Goal: Information Seeking & Learning: Learn about a topic

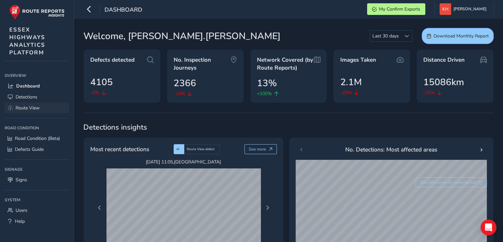
click at [34, 106] on span "Route View" at bounding box center [28, 108] width 24 height 6
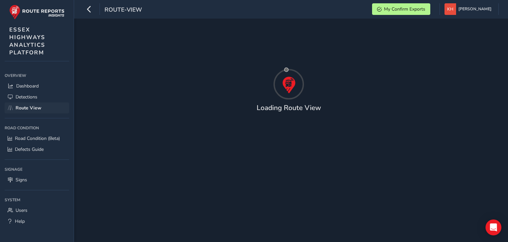
type input "[DATE] - [DATE]"
type input "00:00"
type input "23:59"
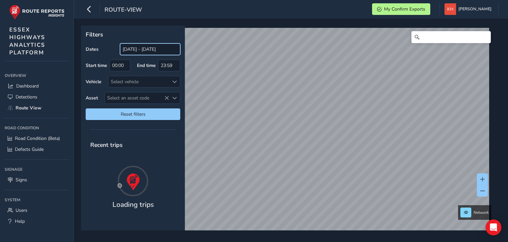
click at [133, 49] on input "[DATE] - [DATE]" at bounding box center [150, 49] width 60 height 12
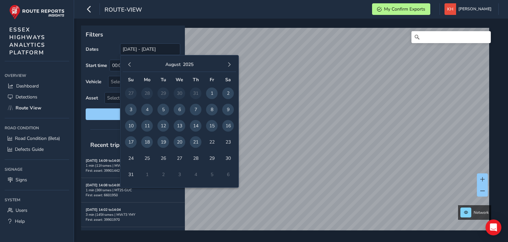
click at [197, 145] on span "21" at bounding box center [196, 142] width 12 height 12
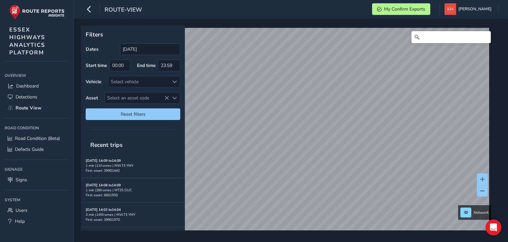
type input "[DATE] - [DATE]"
click at [136, 81] on div "Select vehicle" at bounding box center [139, 81] width 61 height 11
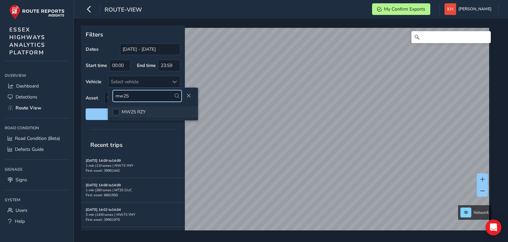
type input "mw25"
click at [132, 112] on span "MW25 RZY" at bounding box center [134, 112] width 24 height 6
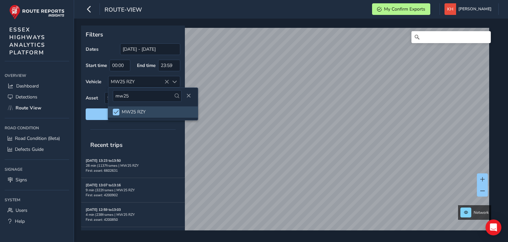
click at [151, 139] on div "Recent trips" at bounding box center [133, 144] width 104 height 17
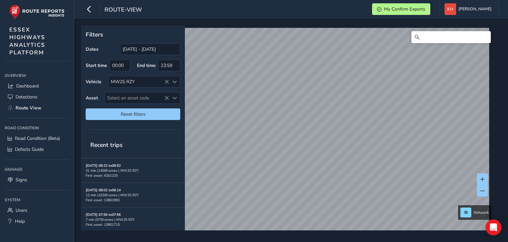
scroll to position [257, 0]
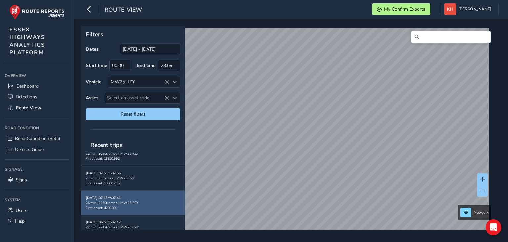
click at [109, 200] on div "26 min | 2269 frames | MW25 RZY" at bounding box center [133, 202] width 95 height 5
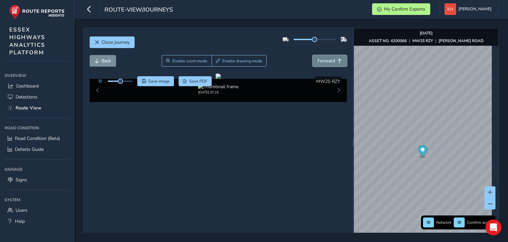
click at [318, 60] on span "Forward" at bounding box center [327, 61] width 18 height 6
click at [320, 59] on span "Forward" at bounding box center [327, 61] width 18 height 6
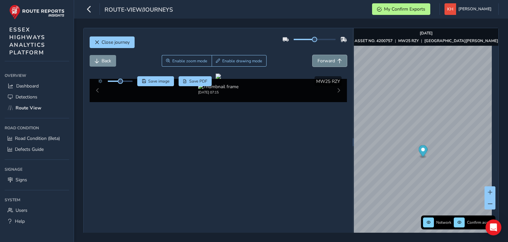
click at [313, 55] on button "Forward" at bounding box center [330, 61] width 34 height 12
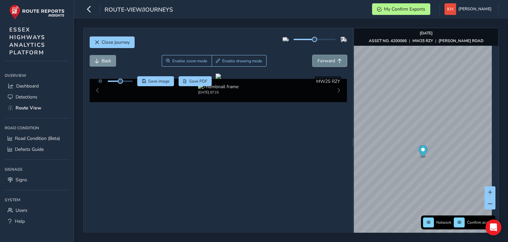
click at [313, 55] on button "Forward" at bounding box center [330, 61] width 34 height 12
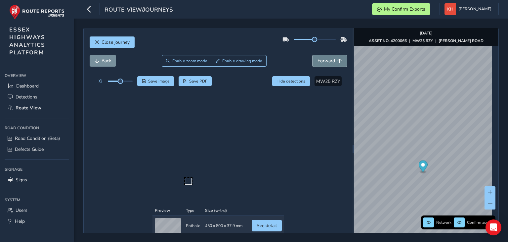
click at [313, 55] on button "Forward" at bounding box center [330, 61] width 34 height 12
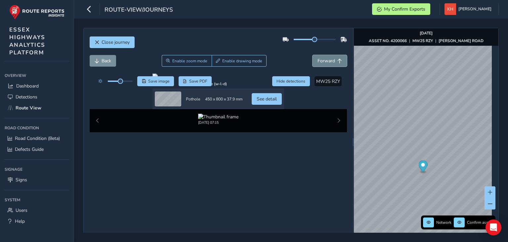
click at [313, 55] on button "Forward" at bounding box center [330, 61] width 34 height 12
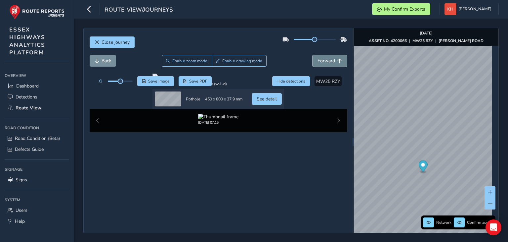
click at [313, 55] on button "Forward" at bounding box center [330, 61] width 34 height 12
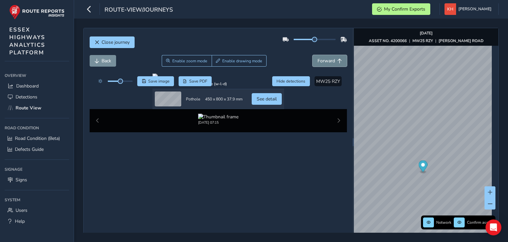
click at [313, 55] on button "Forward" at bounding box center [330, 61] width 34 height 12
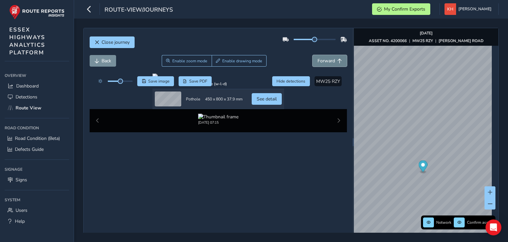
click at [313, 55] on button "Forward" at bounding box center [330, 61] width 34 height 12
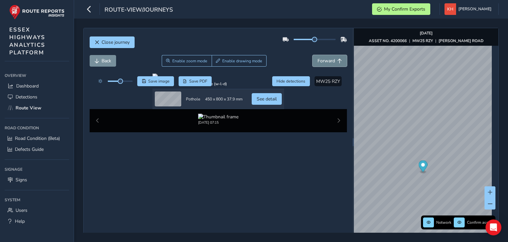
click at [313, 55] on button "Forward" at bounding box center [330, 61] width 34 height 12
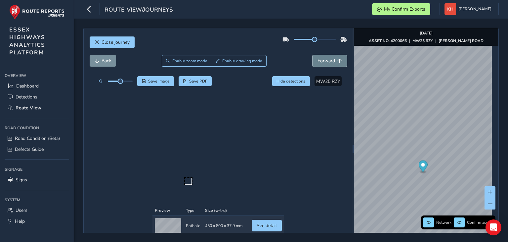
click at [313, 55] on button "Forward" at bounding box center [330, 61] width 34 height 12
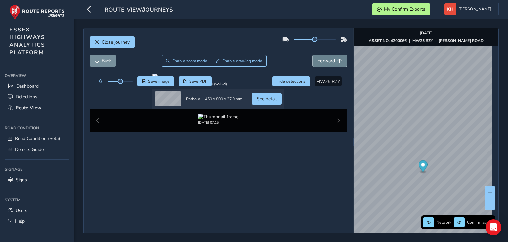
click at [313, 55] on button "Forward" at bounding box center [330, 61] width 34 height 12
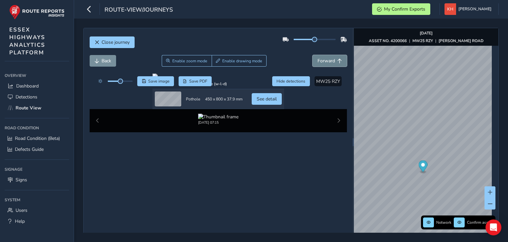
click at [313, 55] on button "Forward" at bounding box center [330, 61] width 34 height 12
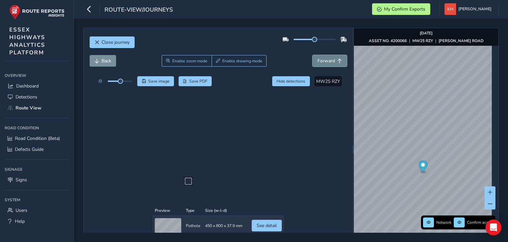
click at [313, 55] on button "Forward" at bounding box center [330, 61] width 34 height 12
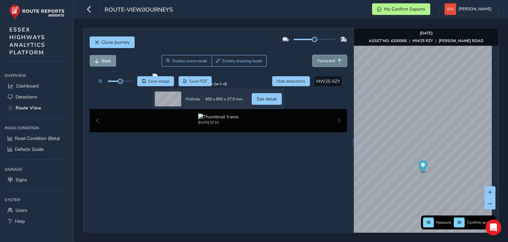
click at [313, 55] on button "Forward" at bounding box center [330, 61] width 34 height 12
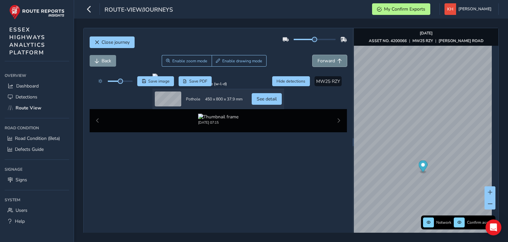
click at [313, 55] on button "Forward" at bounding box center [330, 61] width 34 height 12
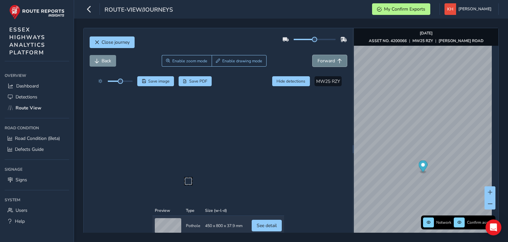
click at [313, 55] on button "Forward" at bounding box center [330, 61] width 34 height 12
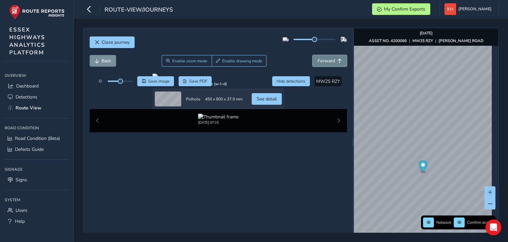
click at [313, 55] on button "Forward" at bounding box center [330, 61] width 34 height 12
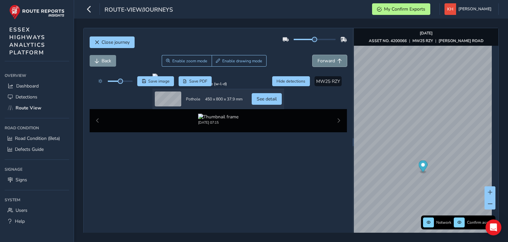
click at [313, 55] on button "Forward" at bounding box center [330, 61] width 34 height 12
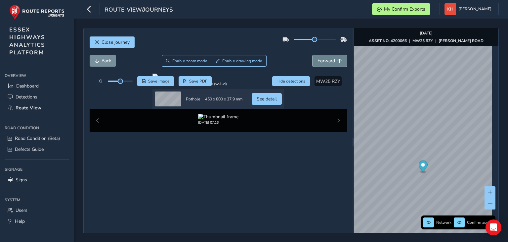
click at [313, 55] on button "Forward" at bounding box center [330, 61] width 34 height 12
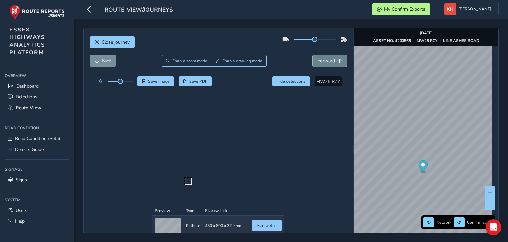
click at [313, 55] on button "Forward" at bounding box center [330, 61] width 34 height 12
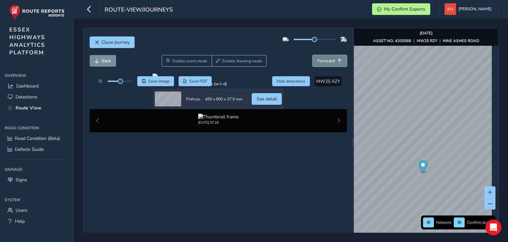
click at [313, 55] on button "Forward" at bounding box center [330, 61] width 34 height 12
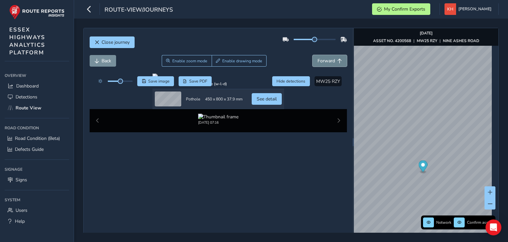
click at [313, 55] on button "Forward" at bounding box center [330, 61] width 34 height 12
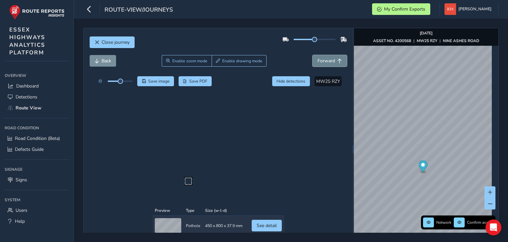
click at [313, 55] on button "Forward" at bounding box center [330, 61] width 34 height 12
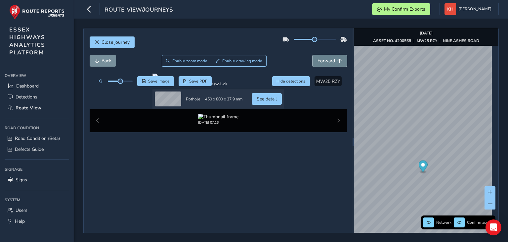
click at [313, 55] on button "Forward" at bounding box center [330, 61] width 34 height 12
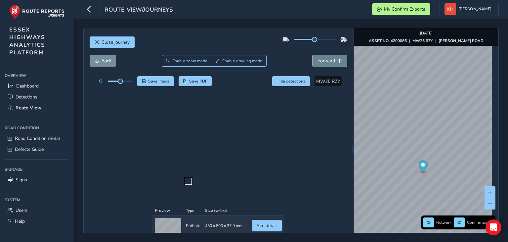
click at [313, 55] on button "Forward" at bounding box center [330, 61] width 34 height 12
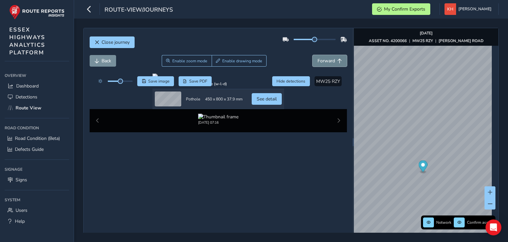
click at [313, 55] on button "Forward" at bounding box center [330, 61] width 34 height 12
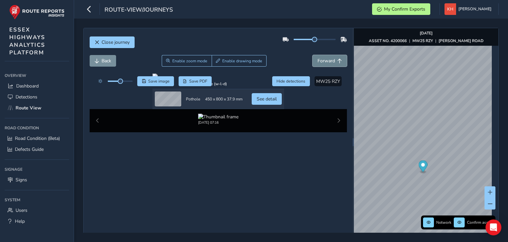
click at [313, 55] on button "Forward" at bounding box center [330, 61] width 34 height 12
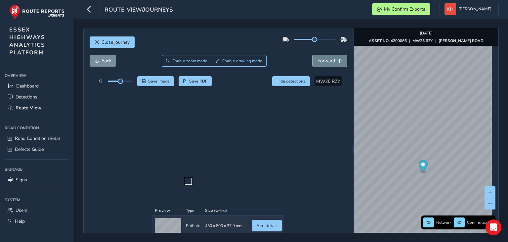
click at [313, 55] on button "Forward" at bounding box center [330, 61] width 34 height 12
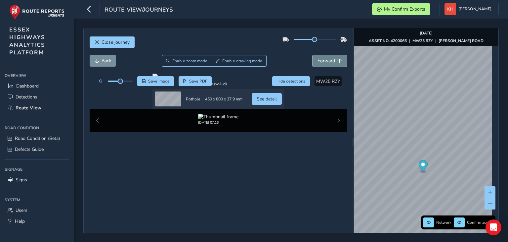
click at [313, 55] on button "Forward" at bounding box center [330, 61] width 34 height 12
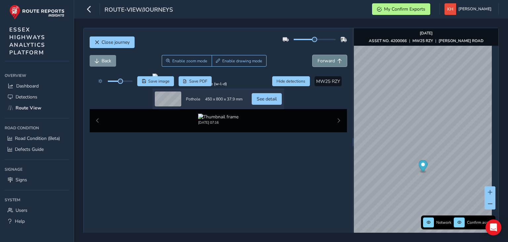
click at [313, 55] on button "Forward" at bounding box center [330, 61] width 34 height 12
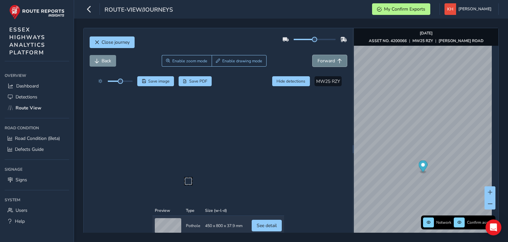
click at [313, 55] on button "Forward" at bounding box center [330, 61] width 34 height 12
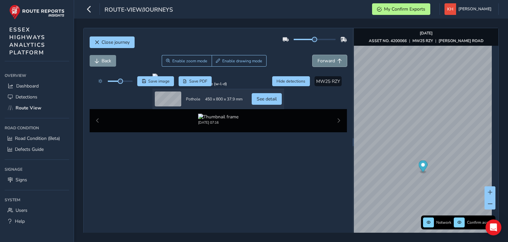
click at [313, 55] on button "Forward" at bounding box center [330, 61] width 34 height 12
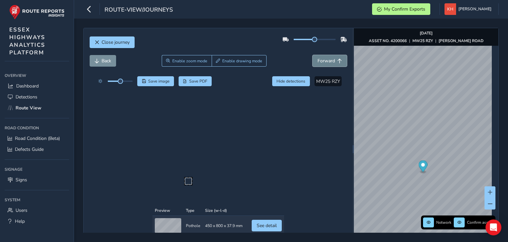
click at [313, 55] on button "Forward" at bounding box center [330, 61] width 34 height 12
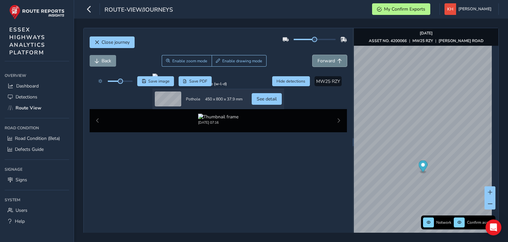
click at [313, 55] on button "Forward" at bounding box center [330, 61] width 34 height 12
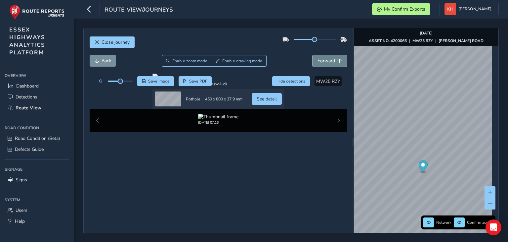
click at [313, 55] on button "Forward" at bounding box center [330, 61] width 34 height 12
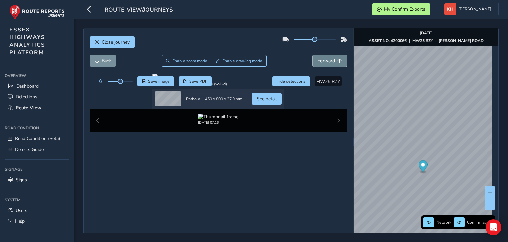
click at [313, 55] on button "Forward" at bounding box center [330, 61] width 34 height 12
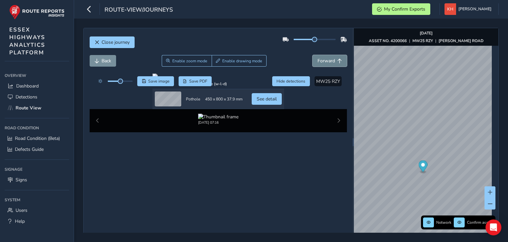
click at [313, 55] on button "Forward" at bounding box center [330, 61] width 34 height 12
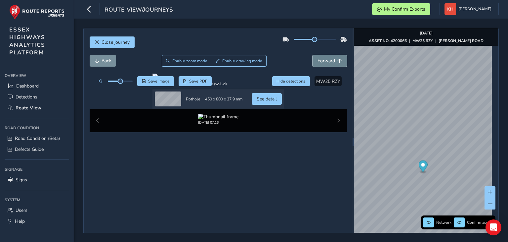
click at [313, 55] on button "Forward" at bounding box center [330, 61] width 34 height 12
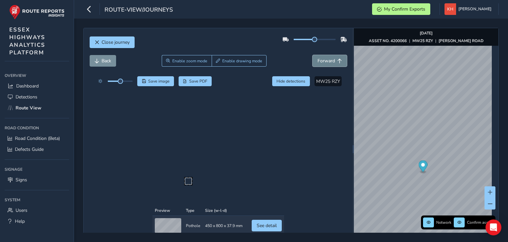
click at [313, 55] on button "Forward" at bounding box center [330, 61] width 34 height 12
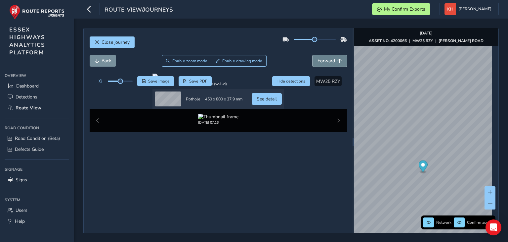
click at [313, 55] on button "Forward" at bounding box center [330, 61] width 34 height 12
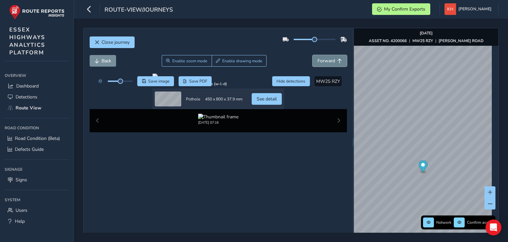
click at [313, 55] on button "Forward" at bounding box center [330, 61] width 34 height 12
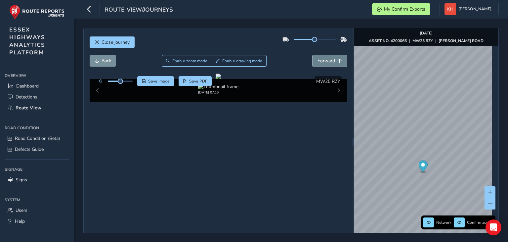
click at [313, 55] on button "Forward" at bounding box center [330, 61] width 34 height 12
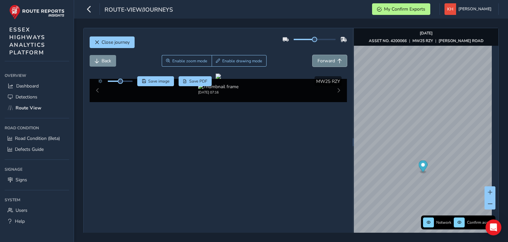
click at [313, 55] on button "Forward" at bounding box center [330, 61] width 34 height 12
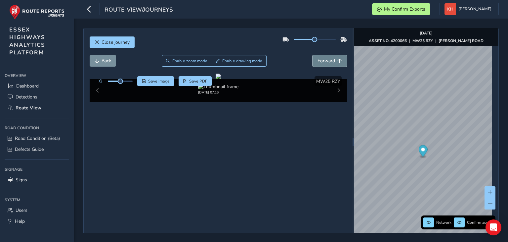
click at [313, 55] on button "Forward" at bounding box center [330, 61] width 34 height 12
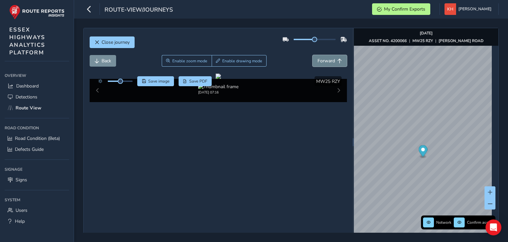
click at [313, 55] on button "Forward" at bounding box center [330, 61] width 34 height 12
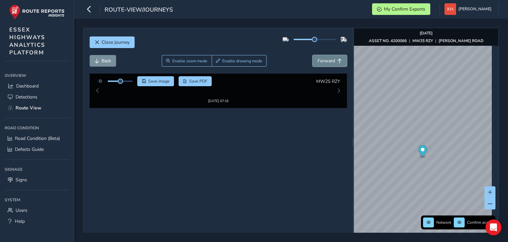
click at [313, 55] on button "Forward" at bounding box center [330, 61] width 34 height 12
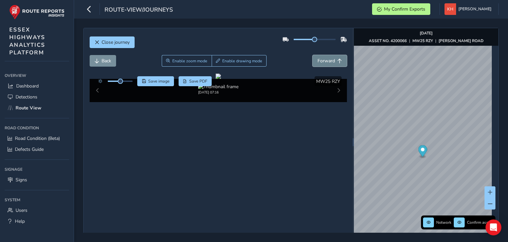
click at [313, 55] on button "Forward" at bounding box center [330, 61] width 34 height 12
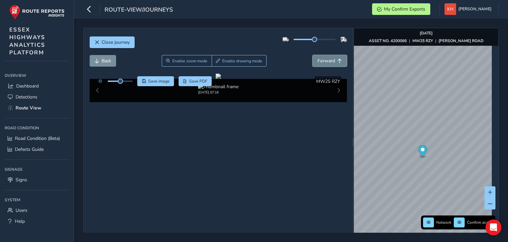
click at [313, 55] on button "Forward" at bounding box center [330, 61] width 34 height 12
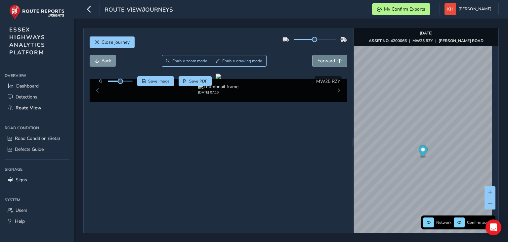
click at [313, 55] on button "Forward" at bounding box center [330, 61] width 34 height 12
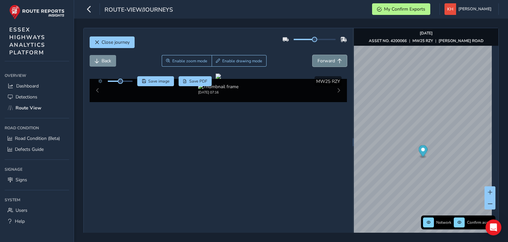
click at [313, 55] on button "Forward" at bounding box center [330, 61] width 34 height 12
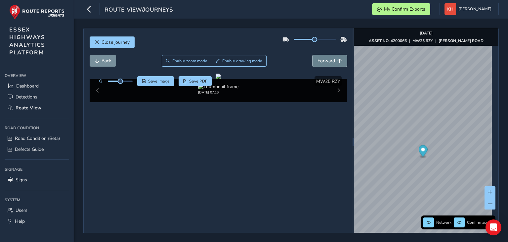
click at [313, 55] on button "Forward" at bounding box center [330, 61] width 34 height 12
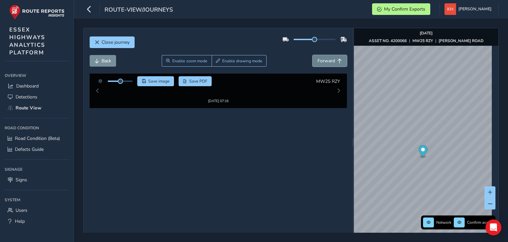
click at [313, 55] on button "Forward" at bounding box center [330, 61] width 34 height 12
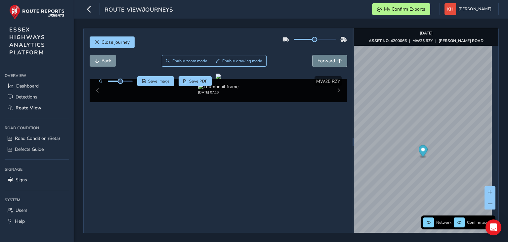
click at [313, 55] on button "Forward" at bounding box center [330, 61] width 34 height 12
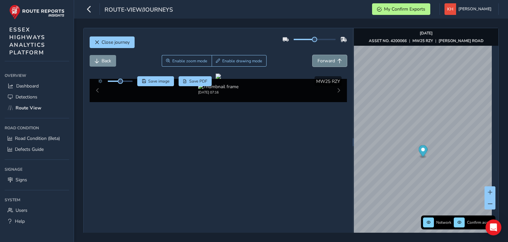
click at [313, 55] on button "Forward" at bounding box center [330, 61] width 34 height 12
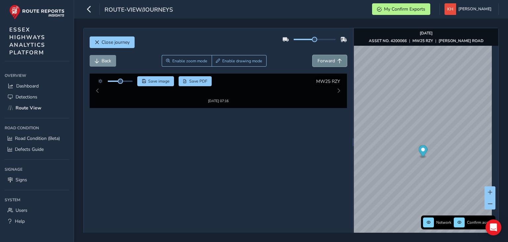
click at [313, 55] on button "Forward" at bounding box center [330, 61] width 34 height 12
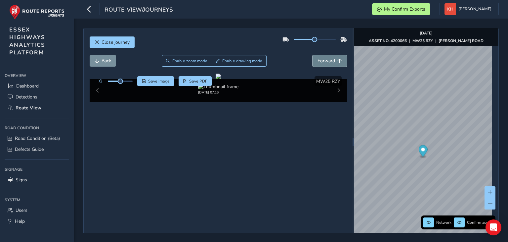
click at [313, 55] on button "Forward" at bounding box center [330, 61] width 34 height 12
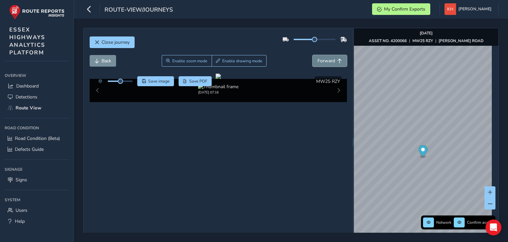
click at [313, 55] on button "Forward" at bounding box center [330, 61] width 34 height 12
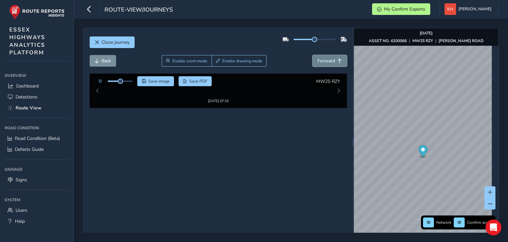
click at [313, 55] on button "Forward" at bounding box center [330, 61] width 34 height 12
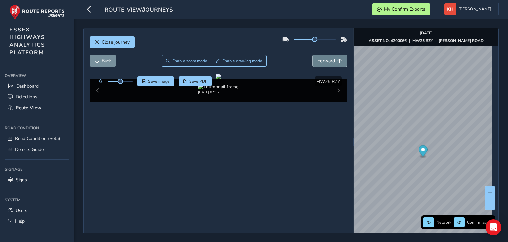
click at [313, 55] on button "Forward" at bounding box center [330, 61] width 34 height 12
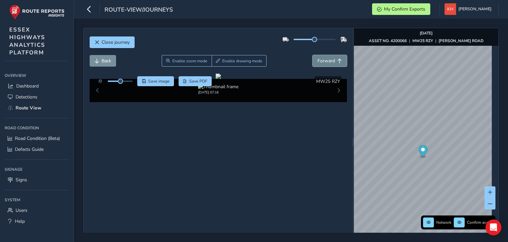
click at [313, 55] on button "Forward" at bounding box center [330, 61] width 34 height 12
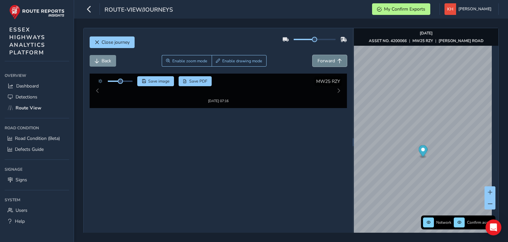
click at [313, 55] on button "Forward" at bounding box center [330, 61] width 34 height 12
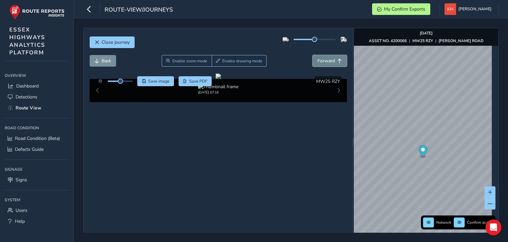
click at [313, 55] on button "Forward" at bounding box center [330, 61] width 34 height 12
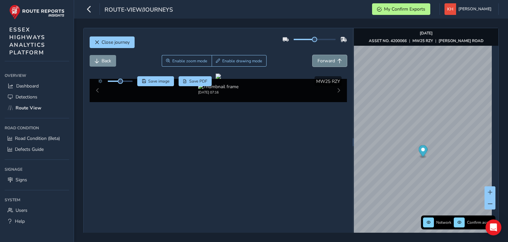
click at [313, 55] on button "Forward" at bounding box center [330, 61] width 34 height 12
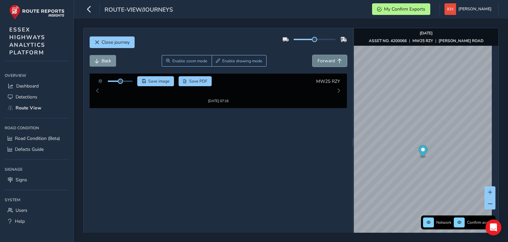
click at [313, 55] on button "Forward" at bounding box center [330, 61] width 34 height 12
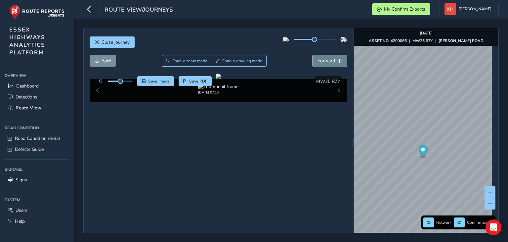
click at [313, 55] on button "Forward" at bounding box center [330, 61] width 34 height 12
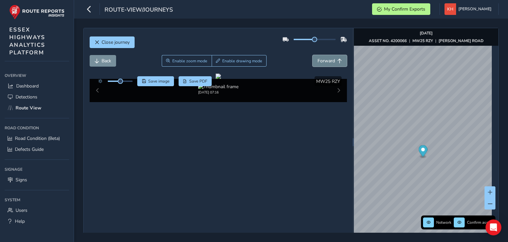
click at [313, 55] on button "Forward" at bounding box center [330, 61] width 34 height 12
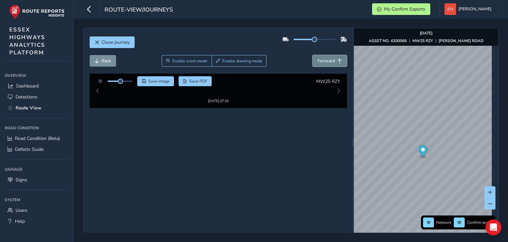
click at [313, 55] on button "Forward" at bounding box center [330, 61] width 34 height 12
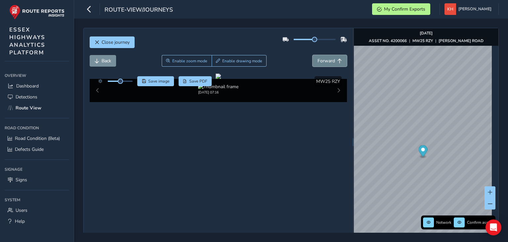
click at [313, 55] on button "Forward" at bounding box center [330, 61] width 34 height 12
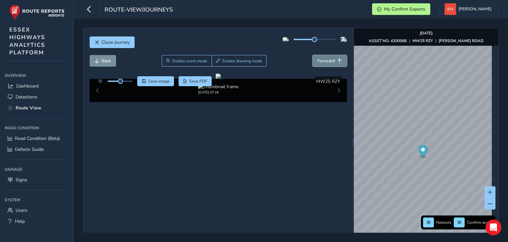
click at [313, 55] on button "Forward" at bounding box center [330, 61] width 34 height 12
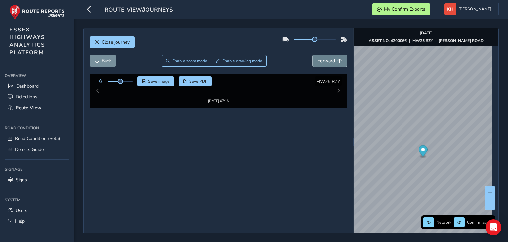
click at [313, 55] on button "Forward" at bounding box center [330, 61] width 34 height 12
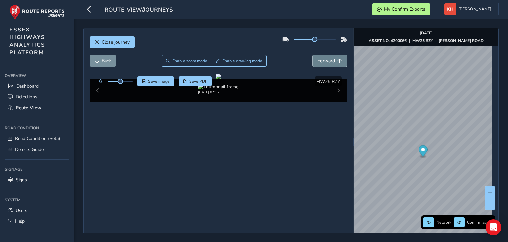
click at [313, 55] on button "Forward" at bounding box center [330, 61] width 34 height 12
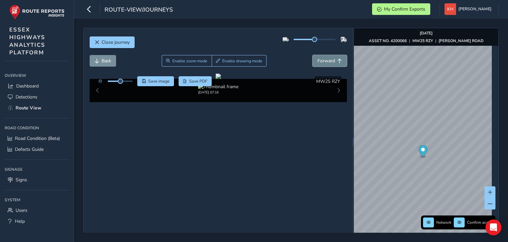
click at [313, 55] on button "Forward" at bounding box center [330, 61] width 34 height 12
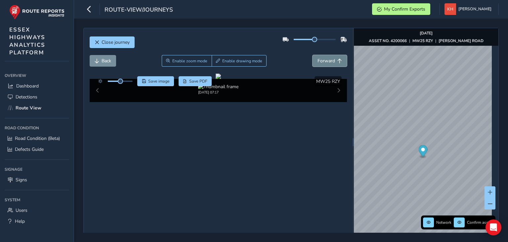
click at [313, 55] on button "Forward" at bounding box center [330, 61] width 34 height 12
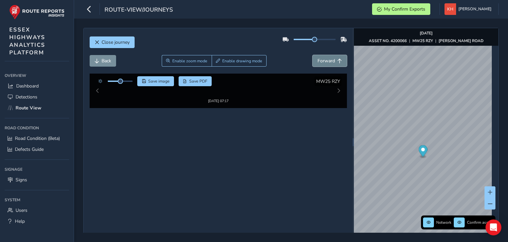
click at [313, 55] on button "Forward" at bounding box center [330, 61] width 34 height 12
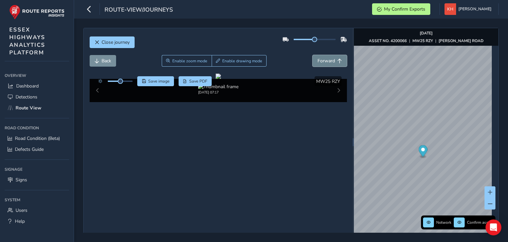
click at [313, 55] on button "Forward" at bounding box center [330, 61] width 34 height 12
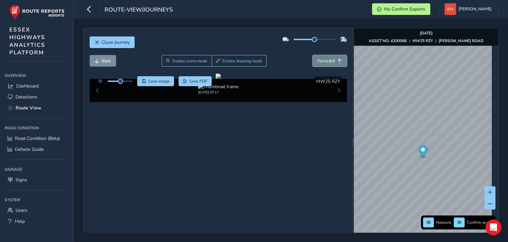
click at [313, 55] on button "Forward" at bounding box center [330, 61] width 34 height 12
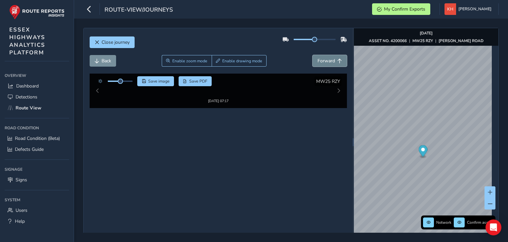
click at [313, 55] on button "Forward" at bounding box center [330, 61] width 34 height 12
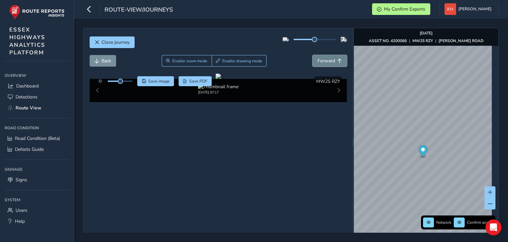
click at [313, 55] on button "Forward" at bounding box center [330, 61] width 34 height 12
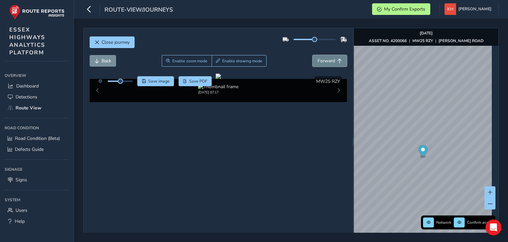
click at [313, 55] on button "Forward" at bounding box center [330, 61] width 34 height 12
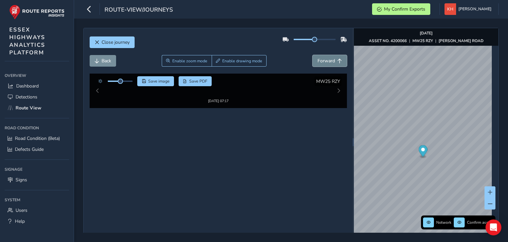
click at [313, 55] on button "Forward" at bounding box center [330, 61] width 34 height 12
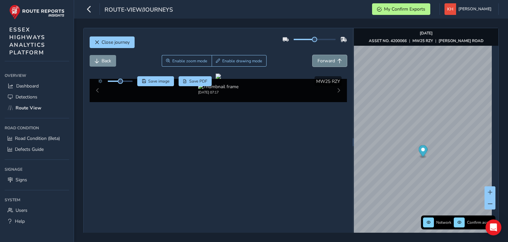
click at [313, 55] on button "Forward" at bounding box center [330, 61] width 34 height 12
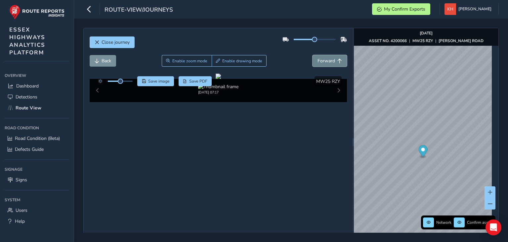
click at [313, 55] on button "Forward" at bounding box center [330, 61] width 34 height 12
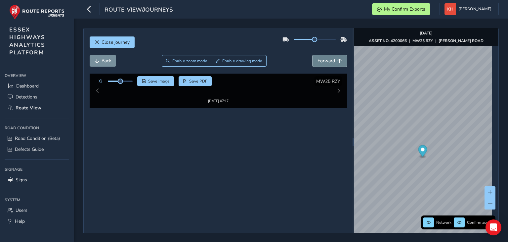
click at [313, 55] on button "Forward" at bounding box center [330, 61] width 34 height 12
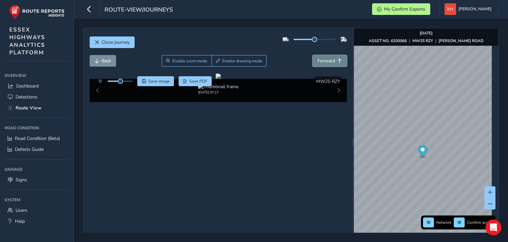
click at [313, 55] on button "Forward" at bounding box center [330, 61] width 34 height 12
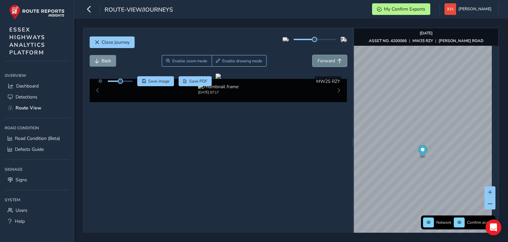
click at [313, 55] on button "Forward" at bounding box center [330, 61] width 34 height 12
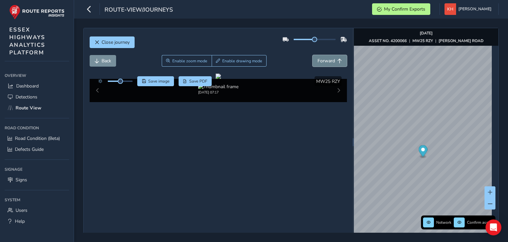
click at [313, 55] on button "Forward" at bounding box center [330, 61] width 34 height 12
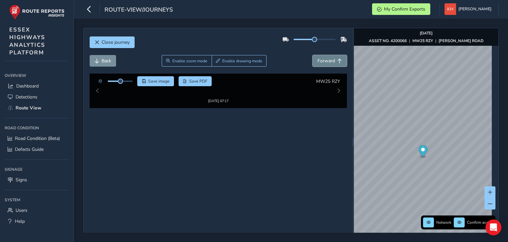
click at [313, 55] on button "Forward" at bounding box center [330, 61] width 34 height 12
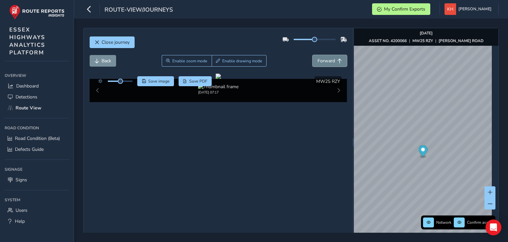
click at [313, 55] on button "Forward" at bounding box center [330, 61] width 34 height 12
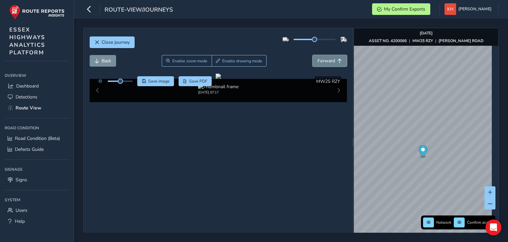
click at [313, 55] on button "Forward" at bounding box center [330, 61] width 34 height 12
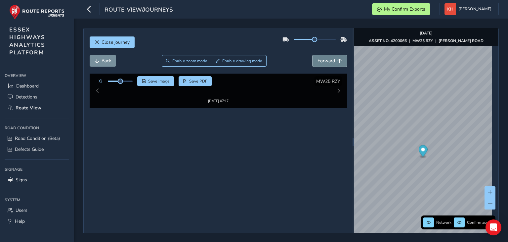
click at [313, 55] on button "Forward" at bounding box center [330, 61] width 34 height 12
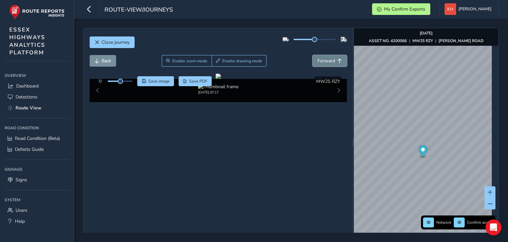
click at [313, 55] on button "Forward" at bounding box center [330, 61] width 34 height 12
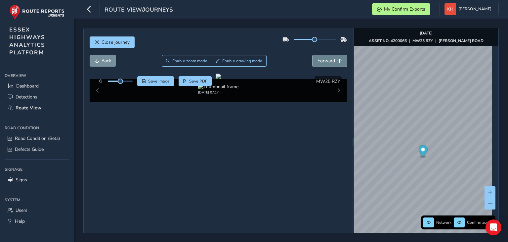
click at [313, 55] on button "Forward" at bounding box center [330, 61] width 34 height 12
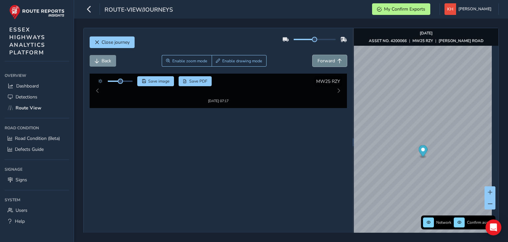
click at [313, 55] on button "Forward" at bounding box center [330, 61] width 34 height 12
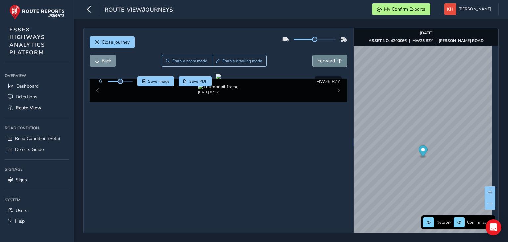
click at [313, 55] on button "Forward" at bounding box center [330, 61] width 34 height 12
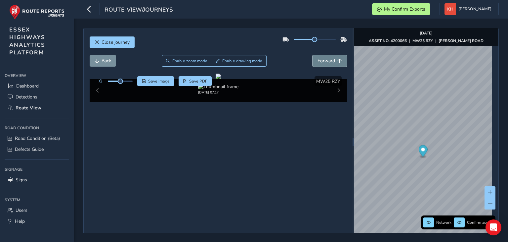
click at [313, 55] on button "Forward" at bounding box center [330, 61] width 34 height 12
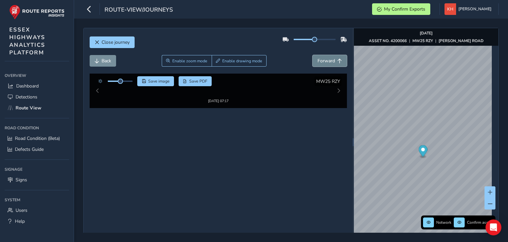
click at [313, 55] on button "Forward" at bounding box center [330, 61] width 34 height 12
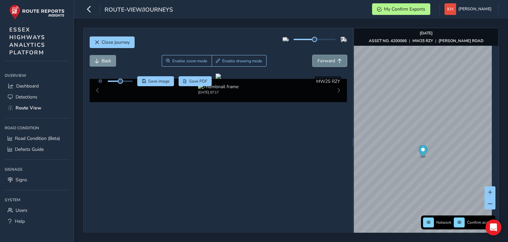
click at [313, 55] on button "Forward" at bounding box center [330, 61] width 34 height 12
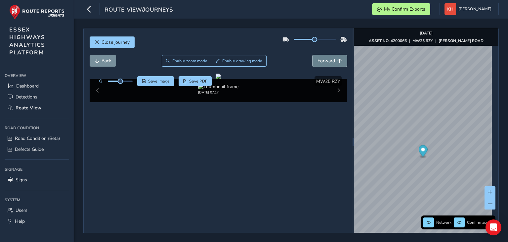
click at [313, 55] on button "Forward" at bounding box center [330, 61] width 34 height 12
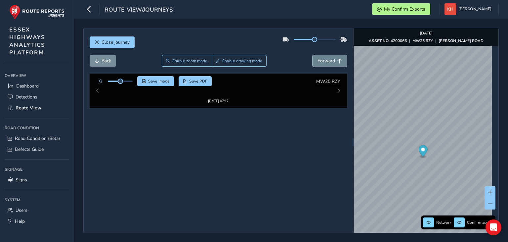
click at [313, 55] on button "Forward" at bounding box center [330, 61] width 34 height 12
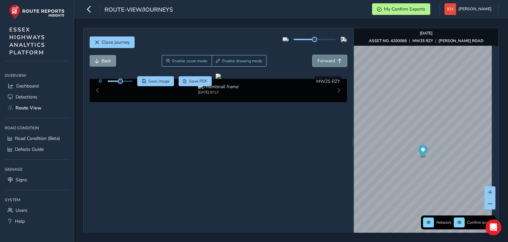
click at [313, 55] on button "Forward" at bounding box center [330, 61] width 34 height 12
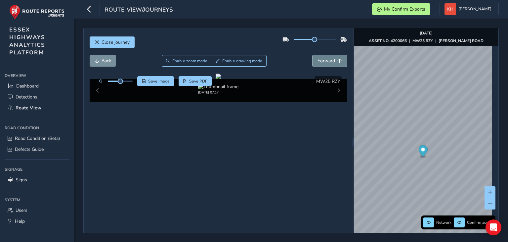
click at [313, 55] on button "Forward" at bounding box center [330, 61] width 34 height 12
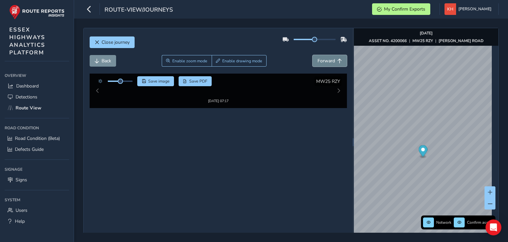
click at [313, 55] on button "Forward" at bounding box center [330, 61] width 34 height 12
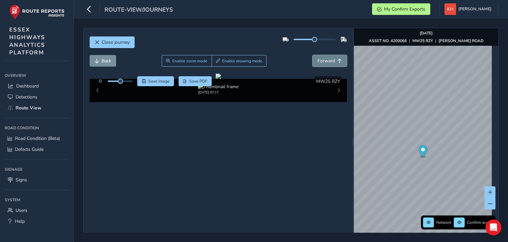
click at [313, 55] on button "Forward" at bounding box center [330, 61] width 34 height 12
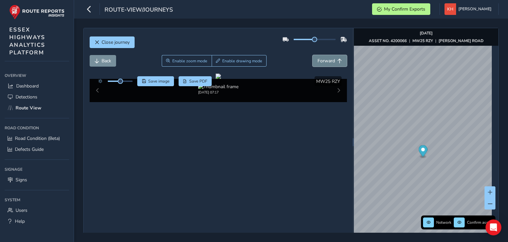
click at [313, 55] on button "Forward" at bounding box center [330, 61] width 34 height 12
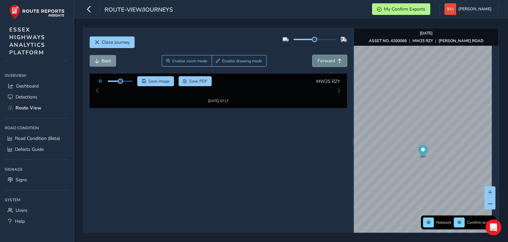
click at [313, 55] on button "Forward" at bounding box center [330, 61] width 34 height 12
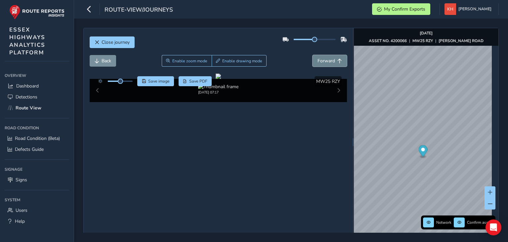
click at [313, 55] on button "Forward" at bounding box center [330, 61] width 34 height 12
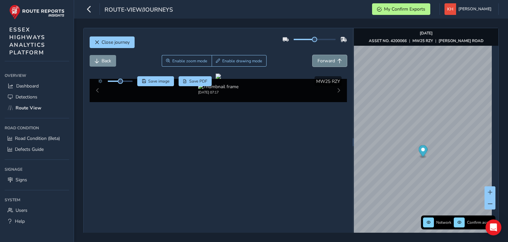
click at [313, 55] on button "Forward" at bounding box center [330, 61] width 34 height 12
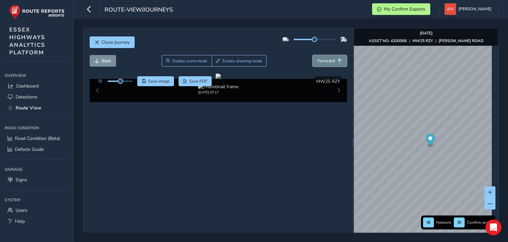
click at [313, 55] on button "Forward" at bounding box center [330, 61] width 34 height 12
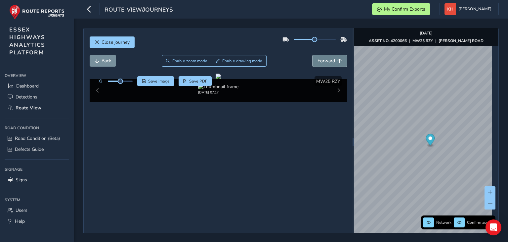
click at [313, 55] on button "Forward" at bounding box center [330, 61] width 34 height 12
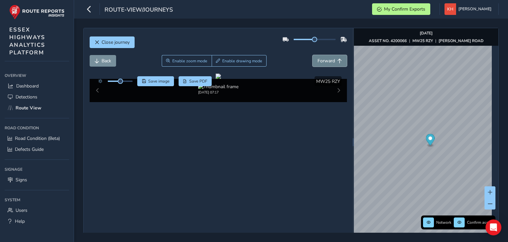
click at [313, 55] on button "Forward" at bounding box center [330, 61] width 34 height 12
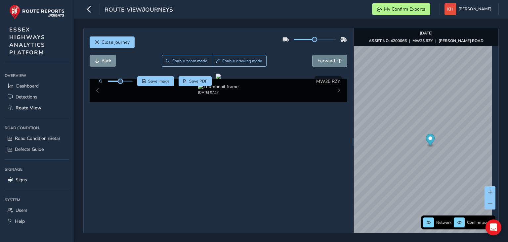
click at [313, 55] on button "Forward" at bounding box center [330, 61] width 34 height 12
click at [324, 59] on span "Forward" at bounding box center [327, 61] width 18 height 6
click at [313, 55] on button "Forward" at bounding box center [330, 61] width 34 height 12
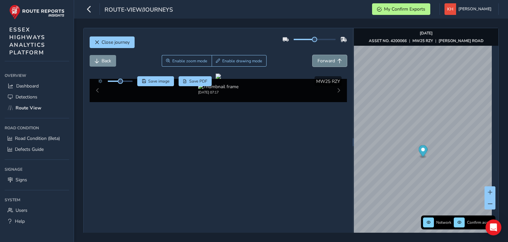
click at [313, 55] on button "Forward" at bounding box center [330, 61] width 34 height 12
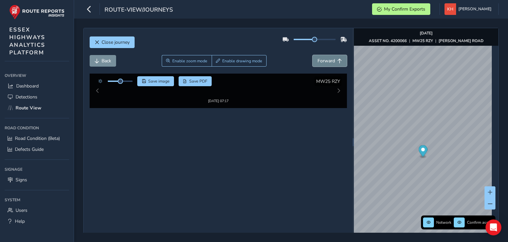
click at [313, 55] on button "Forward" at bounding box center [330, 61] width 34 height 12
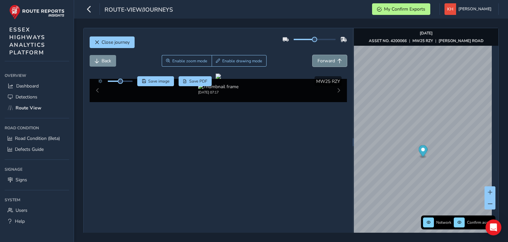
click at [313, 55] on button "Forward" at bounding box center [330, 61] width 34 height 12
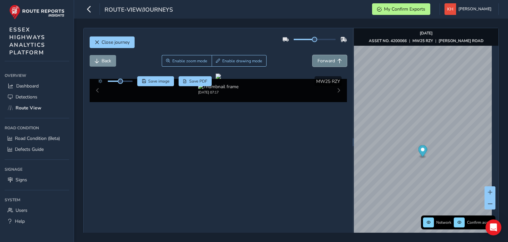
click at [313, 55] on button "Forward" at bounding box center [330, 61] width 34 height 12
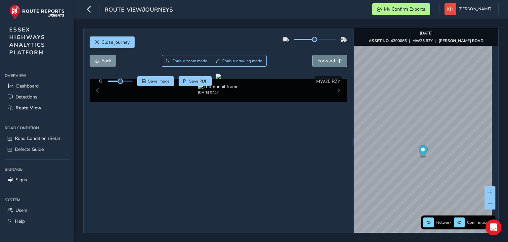
click at [313, 55] on button "Forward" at bounding box center [330, 61] width 34 height 12
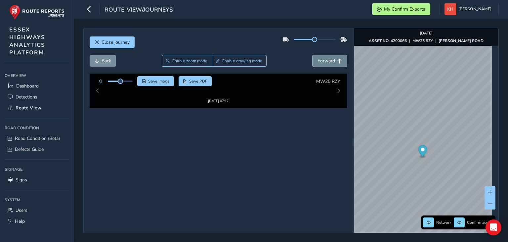
click at [313, 55] on button "Forward" at bounding box center [330, 61] width 34 height 12
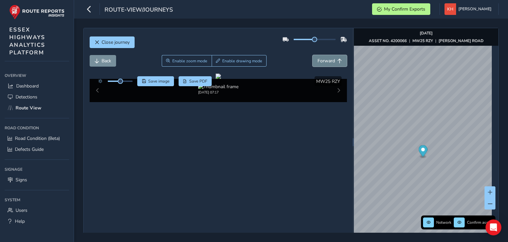
click at [313, 55] on button "Forward" at bounding box center [330, 61] width 34 height 12
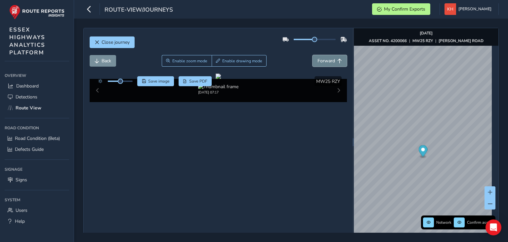
click at [313, 55] on button "Forward" at bounding box center [330, 61] width 34 height 12
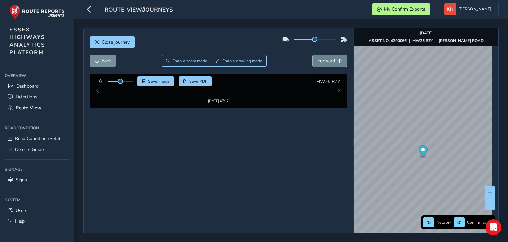
click at [313, 55] on button "Forward" at bounding box center [330, 61] width 34 height 12
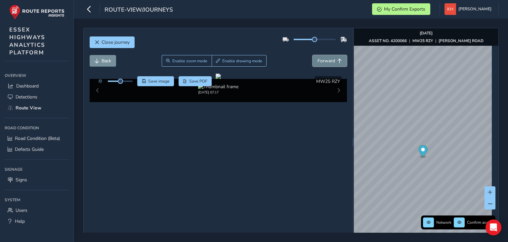
click at [313, 55] on button "Forward" at bounding box center [330, 61] width 34 height 12
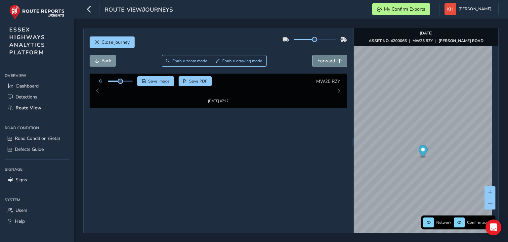
click at [313, 55] on button "Forward" at bounding box center [330, 61] width 34 height 12
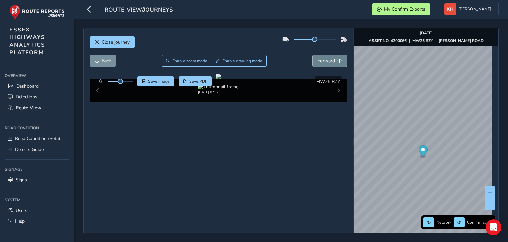
click at [313, 55] on button "Forward" at bounding box center [330, 61] width 34 height 12
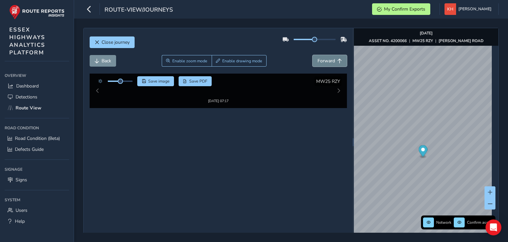
click at [313, 55] on button "Forward" at bounding box center [330, 61] width 34 height 12
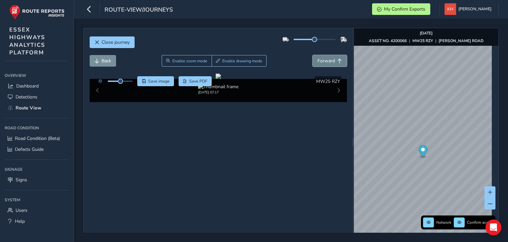
click at [313, 55] on button "Forward" at bounding box center [330, 61] width 34 height 12
click at [324, 59] on span "Forward" at bounding box center [327, 61] width 18 height 6
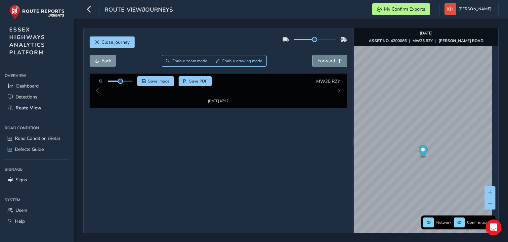
click at [313, 55] on button "Forward" at bounding box center [330, 61] width 34 height 12
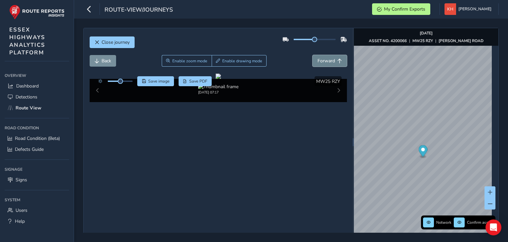
click at [313, 55] on button "Forward" at bounding box center [330, 61] width 34 height 12
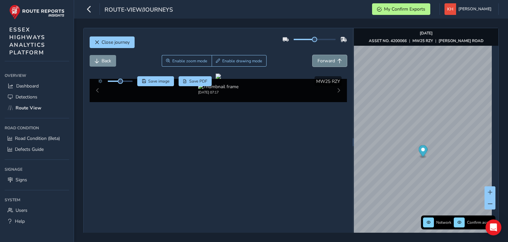
click at [313, 55] on button "Forward" at bounding box center [330, 61] width 34 height 12
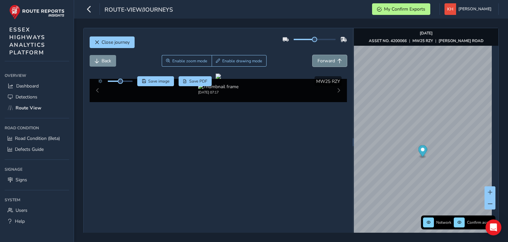
click at [313, 55] on button "Forward" at bounding box center [330, 61] width 34 height 12
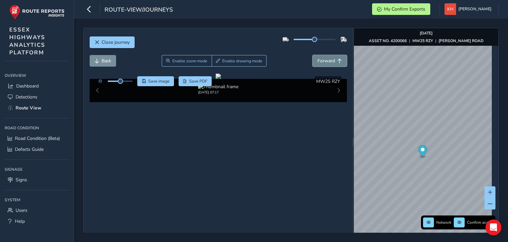
click at [313, 55] on button "Forward" at bounding box center [330, 61] width 34 height 12
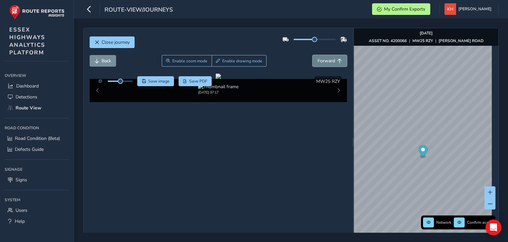
click at [313, 55] on button "Forward" at bounding box center [330, 61] width 34 height 12
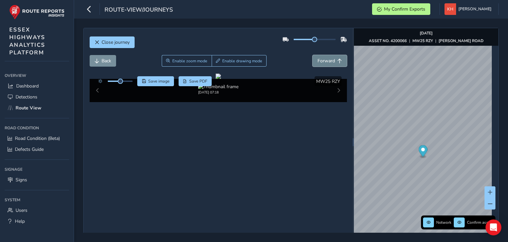
click at [313, 55] on button "Forward" at bounding box center [330, 61] width 34 height 12
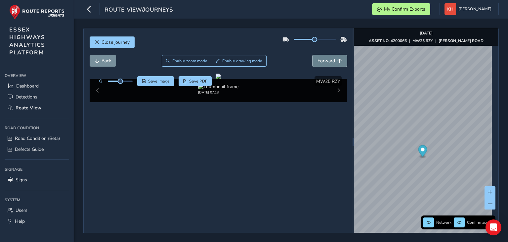
click at [313, 55] on button "Forward" at bounding box center [330, 61] width 34 height 12
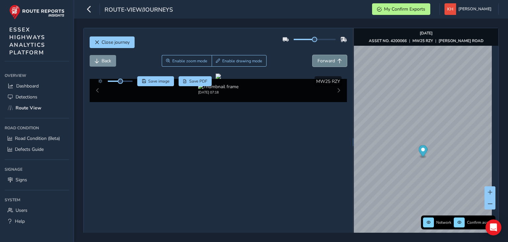
click at [313, 55] on button "Forward" at bounding box center [330, 61] width 34 height 12
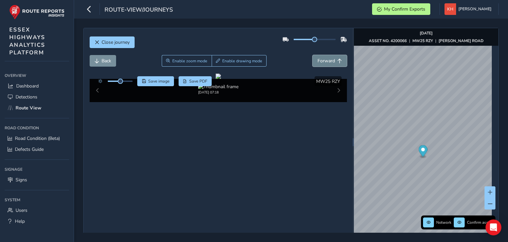
click at [313, 55] on button "Forward" at bounding box center [330, 61] width 34 height 12
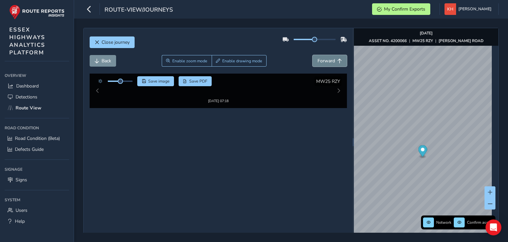
click at [313, 55] on button "Forward" at bounding box center [330, 61] width 34 height 12
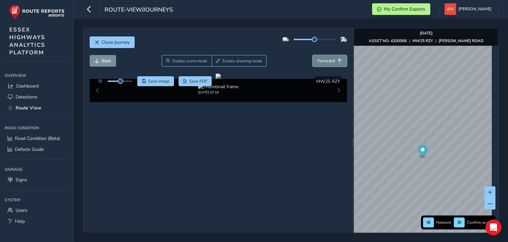
click at [313, 55] on button "Forward" at bounding box center [330, 61] width 34 height 12
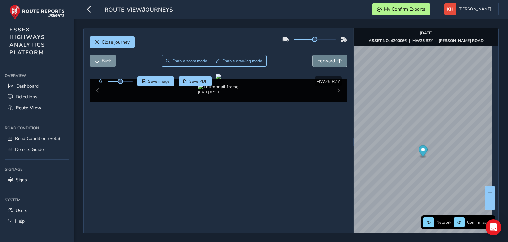
click at [313, 55] on button "Forward" at bounding box center [330, 61] width 34 height 12
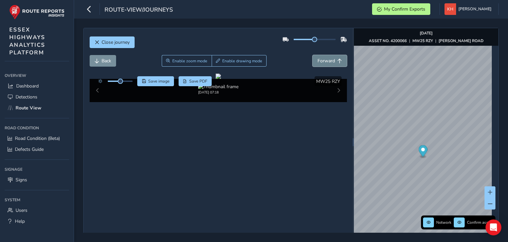
click at [313, 55] on button "Forward" at bounding box center [330, 61] width 34 height 12
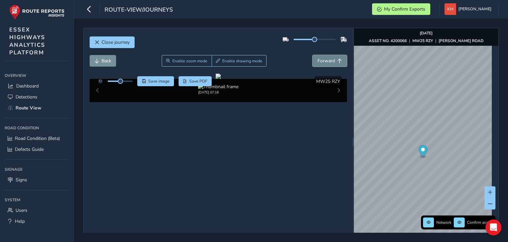
click at [313, 55] on button "Forward" at bounding box center [330, 61] width 34 height 12
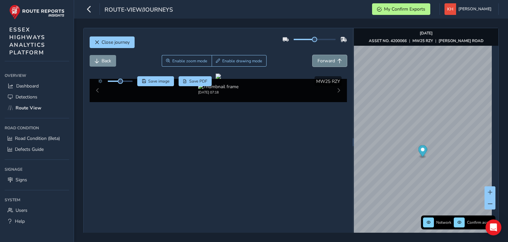
click at [313, 55] on button "Forward" at bounding box center [330, 61] width 34 height 12
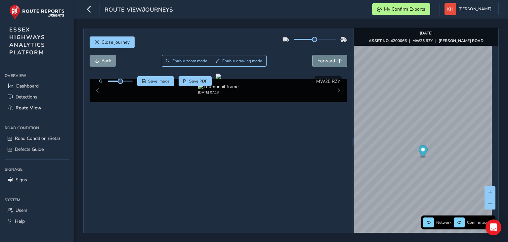
click at [313, 55] on button "Forward" at bounding box center [330, 61] width 34 height 12
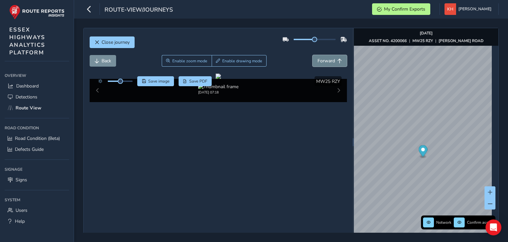
click at [313, 55] on button "Forward" at bounding box center [330, 61] width 34 height 12
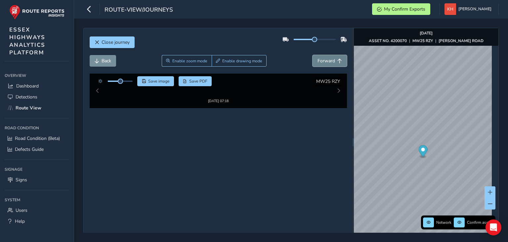
click at [313, 55] on button "Forward" at bounding box center [330, 61] width 34 height 12
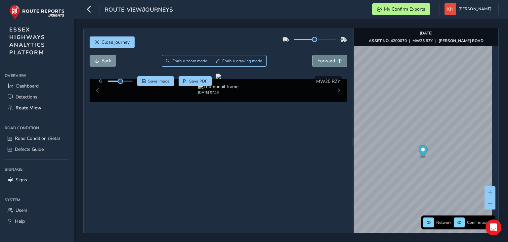
click at [313, 55] on button "Forward" at bounding box center [330, 61] width 34 height 12
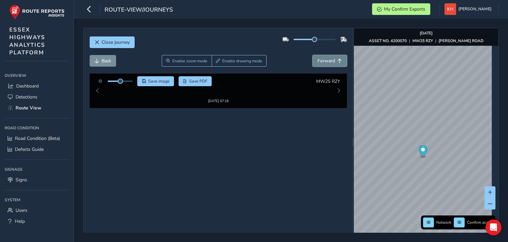
click at [313, 55] on button "Forward" at bounding box center [330, 61] width 34 height 12
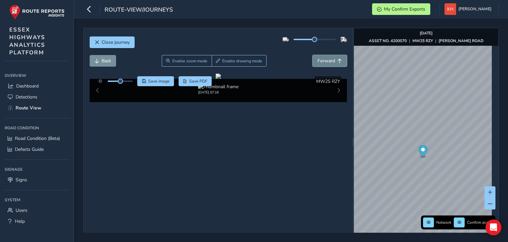
click at [313, 55] on button "Forward" at bounding box center [330, 61] width 34 height 12
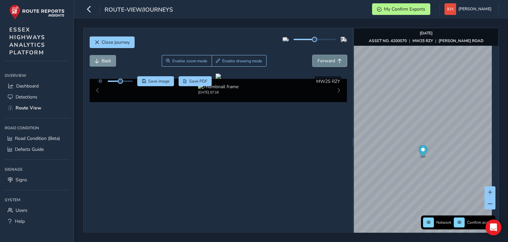
click at [313, 55] on button "Forward" at bounding box center [330, 61] width 34 height 12
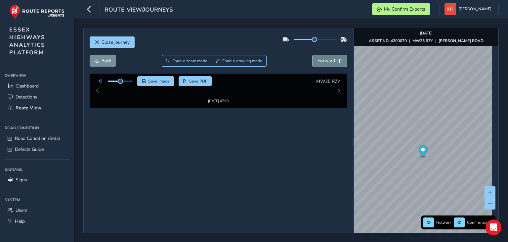
click at [313, 55] on button "Forward" at bounding box center [330, 61] width 34 height 12
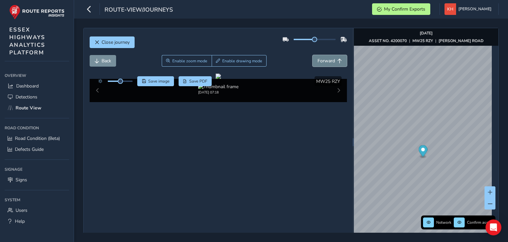
click at [313, 55] on button "Forward" at bounding box center [330, 61] width 34 height 12
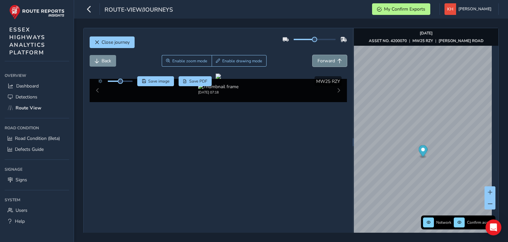
click at [313, 55] on button "Forward" at bounding box center [330, 61] width 34 height 12
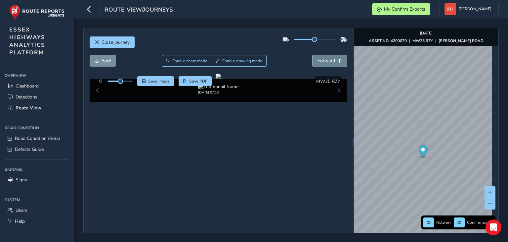
click at [313, 55] on button "Forward" at bounding box center [330, 61] width 34 height 12
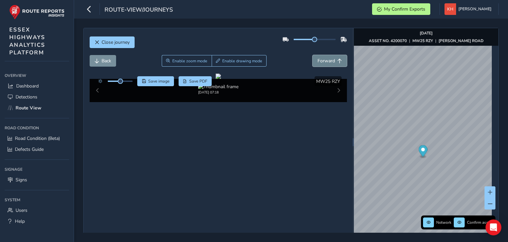
click at [323, 57] on button "Forward" at bounding box center [330, 61] width 34 height 12
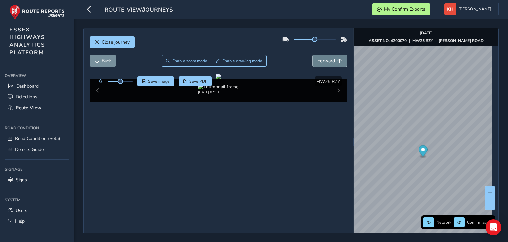
click at [323, 57] on button "Forward" at bounding box center [330, 61] width 34 height 12
click at [313, 55] on button "Forward" at bounding box center [330, 61] width 34 height 12
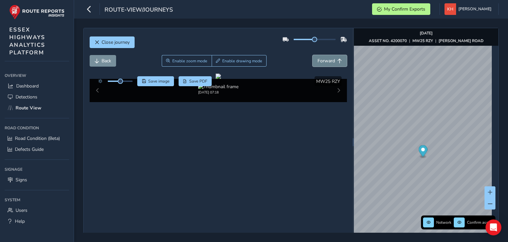
click at [313, 55] on button "Forward" at bounding box center [330, 61] width 34 height 12
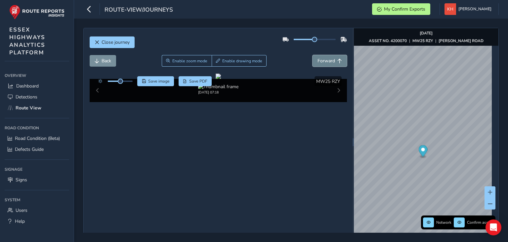
click at [313, 55] on button "Forward" at bounding box center [330, 61] width 34 height 12
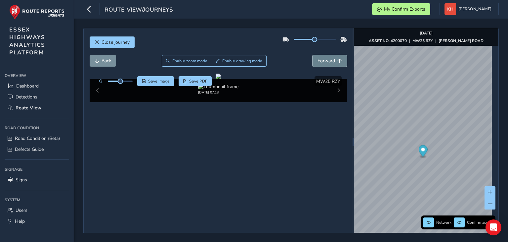
click at [313, 55] on button "Forward" at bounding box center [330, 61] width 34 height 12
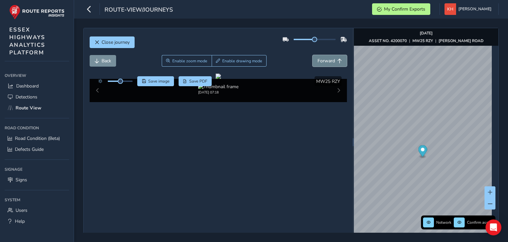
click at [313, 55] on button "Forward" at bounding box center [330, 61] width 34 height 12
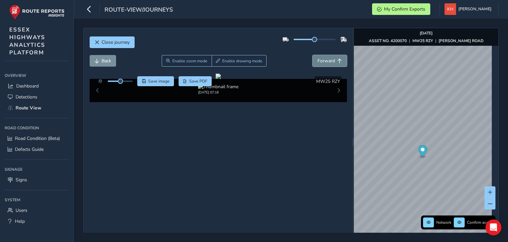
click at [313, 55] on button "Forward" at bounding box center [330, 61] width 34 height 12
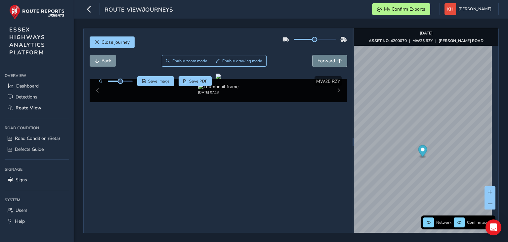
click at [313, 55] on button "Forward" at bounding box center [330, 61] width 34 height 12
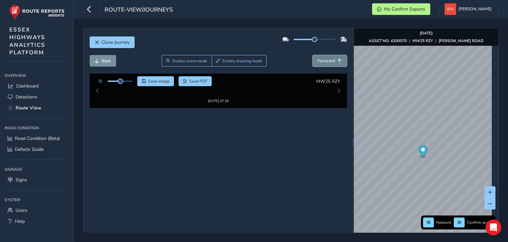
click at [313, 55] on button "Forward" at bounding box center [330, 61] width 34 height 12
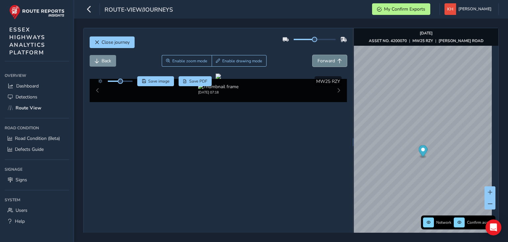
click at [313, 55] on button "Forward" at bounding box center [330, 61] width 34 height 12
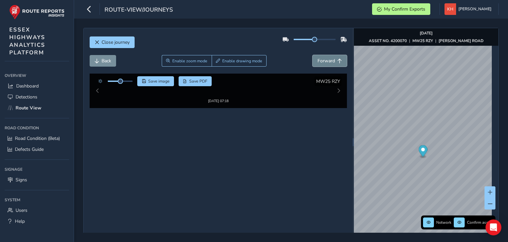
click at [313, 55] on button "Forward" at bounding box center [330, 61] width 34 height 12
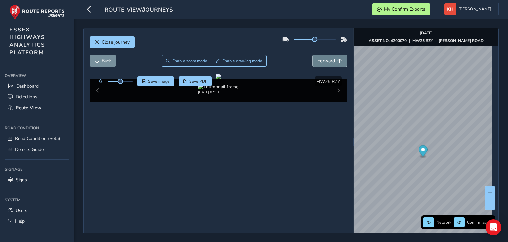
click at [313, 55] on button "Forward" at bounding box center [330, 61] width 34 height 12
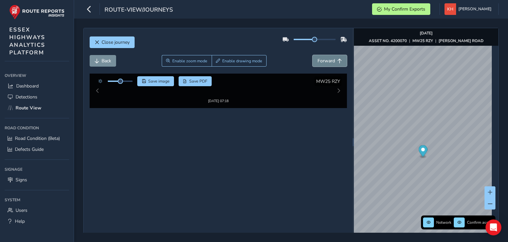
click at [313, 55] on button "Forward" at bounding box center [330, 61] width 34 height 12
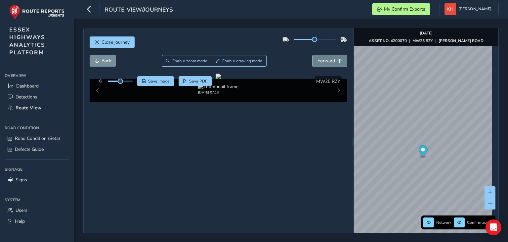
click at [313, 55] on button "Forward" at bounding box center [330, 61] width 34 height 12
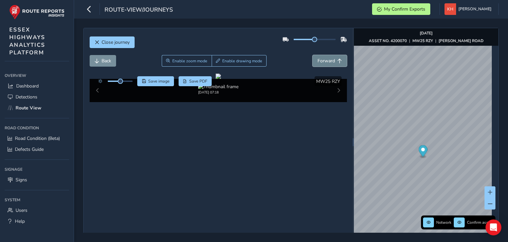
click at [313, 55] on button "Forward" at bounding box center [330, 61] width 34 height 12
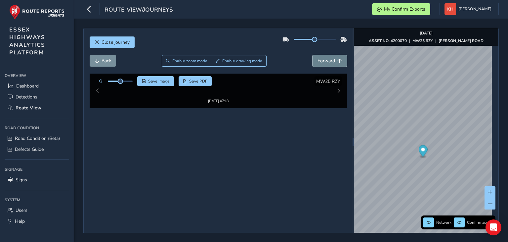
click at [313, 55] on button "Forward" at bounding box center [330, 61] width 34 height 12
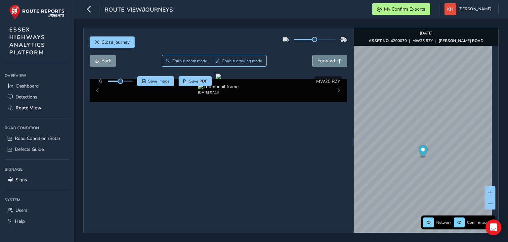
click at [313, 55] on button "Forward" at bounding box center [330, 61] width 34 height 12
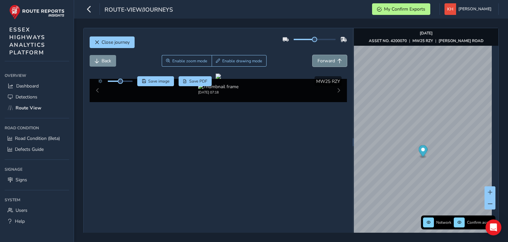
click at [313, 55] on button "Forward" at bounding box center [330, 61] width 34 height 12
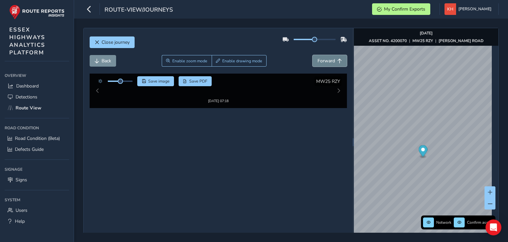
click at [313, 55] on button "Forward" at bounding box center [330, 61] width 34 height 12
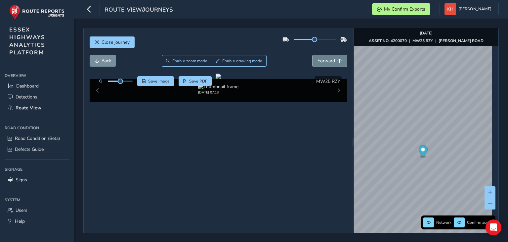
click at [313, 55] on button "Forward" at bounding box center [330, 61] width 34 height 12
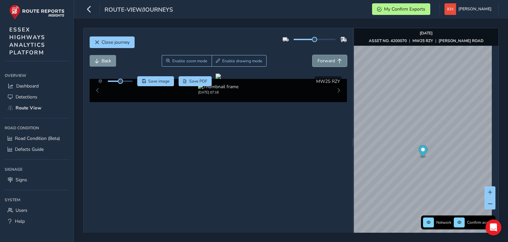
click at [313, 55] on button "Forward" at bounding box center [330, 61] width 34 height 12
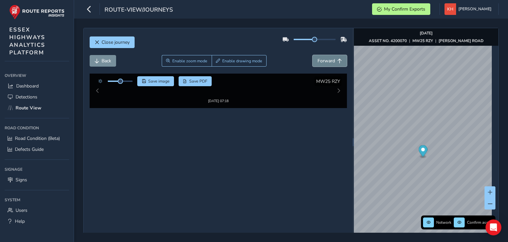
click at [313, 55] on button "Forward" at bounding box center [330, 61] width 34 height 12
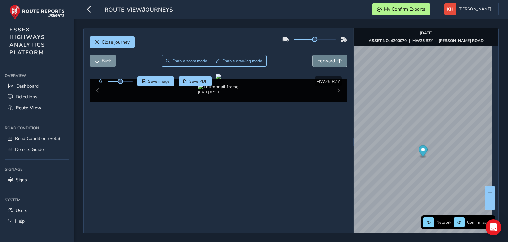
click at [313, 55] on button "Forward" at bounding box center [330, 61] width 34 height 12
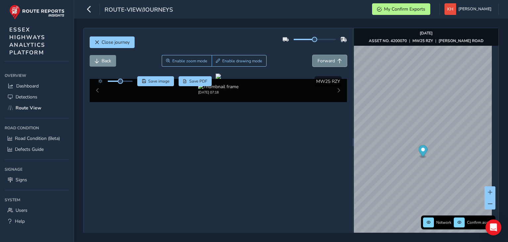
click at [313, 55] on button "Forward" at bounding box center [330, 61] width 34 height 12
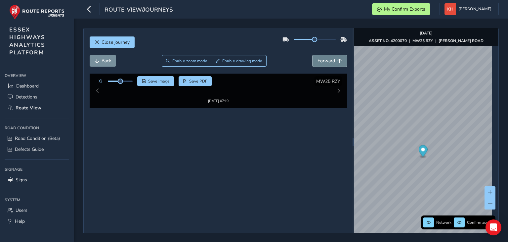
click at [313, 55] on button "Forward" at bounding box center [330, 61] width 34 height 12
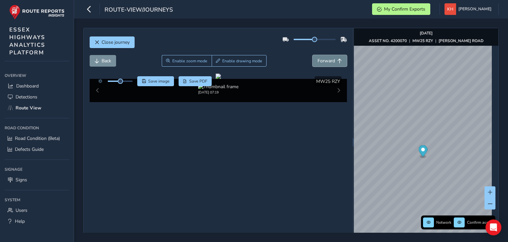
click at [313, 55] on button "Forward" at bounding box center [330, 61] width 34 height 12
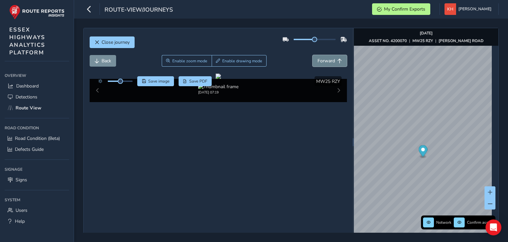
click at [313, 55] on button "Forward" at bounding box center [330, 61] width 34 height 12
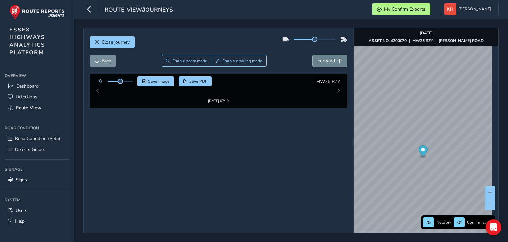
click at [313, 55] on button "Forward" at bounding box center [330, 61] width 34 height 12
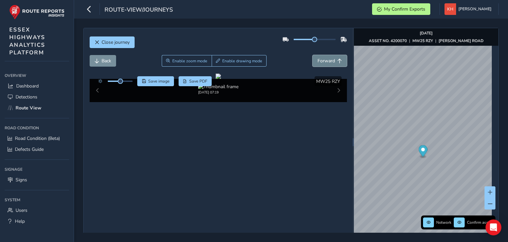
click at [313, 55] on button "Forward" at bounding box center [330, 61] width 34 height 12
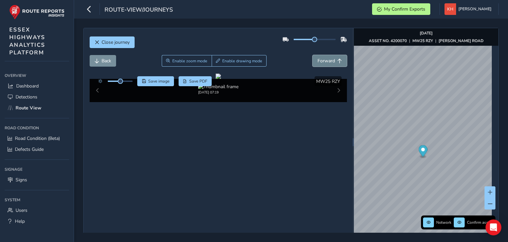
click at [313, 55] on button "Forward" at bounding box center [330, 61] width 34 height 12
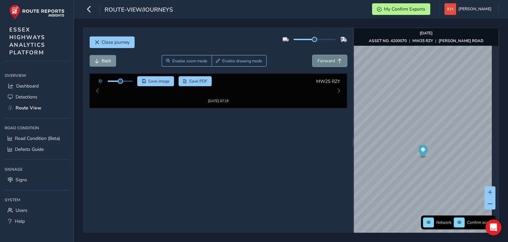
click at [313, 55] on button "Forward" at bounding box center [330, 61] width 34 height 12
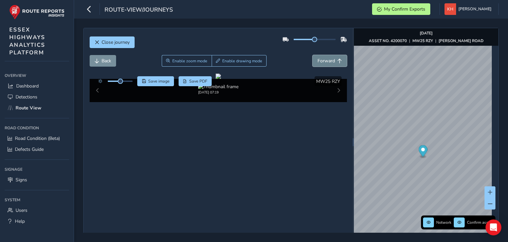
click at [313, 55] on button "Forward" at bounding box center [330, 61] width 34 height 12
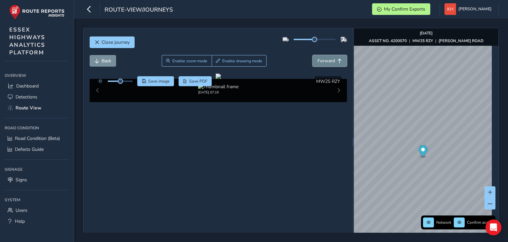
click at [313, 55] on button "Forward" at bounding box center [330, 61] width 34 height 12
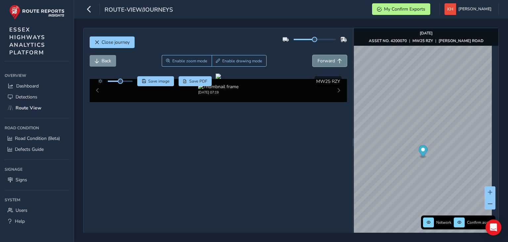
click at [313, 55] on button "Forward" at bounding box center [330, 61] width 34 height 12
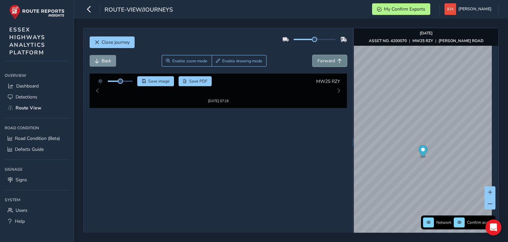
click at [313, 55] on button "Forward" at bounding box center [330, 61] width 34 height 12
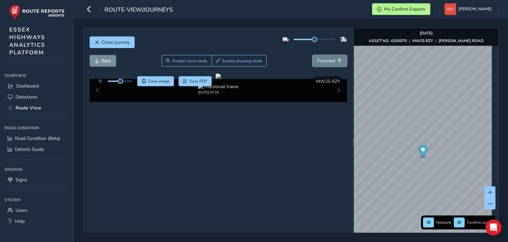
click at [313, 55] on button "Forward" at bounding box center [330, 61] width 34 height 12
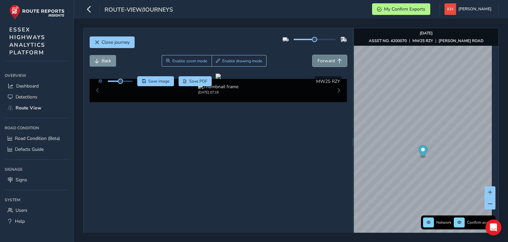
click at [313, 55] on button "Forward" at bounding box center [330, 61] width 34 height 12
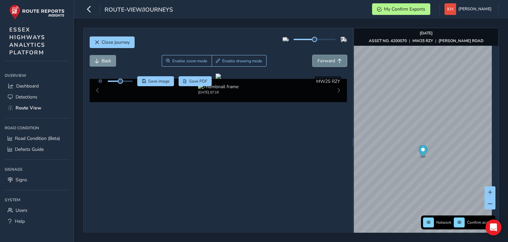
click at [313, 55] on button "Forward" at bounding box center [330, 61] width 34 height 12
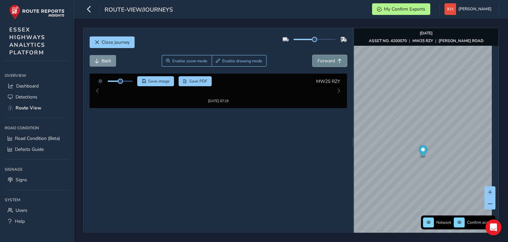
click at [313, 55] on button "Forward" at bounding box center [330, 61] width 34 height 12
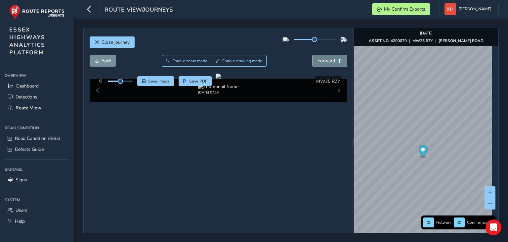
click at [313, 55] on button "Forward" at bounding box center [330, 61] width 34 height 12
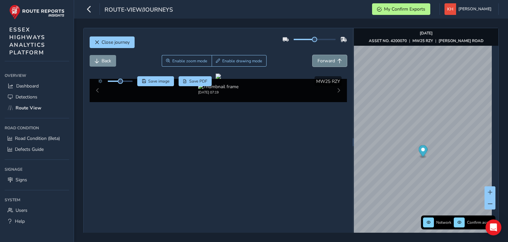
click at [313, 55] on button "Forward" at bounding box center [330, 61] width 34 height 12
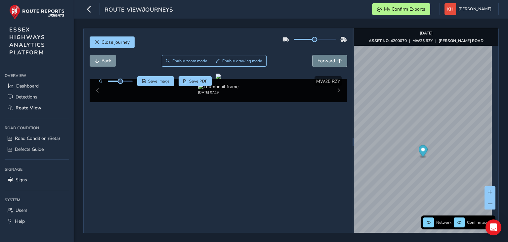
click at [313, 55] on button "Forward" at bounding box center [330, 61] width 34 height 12
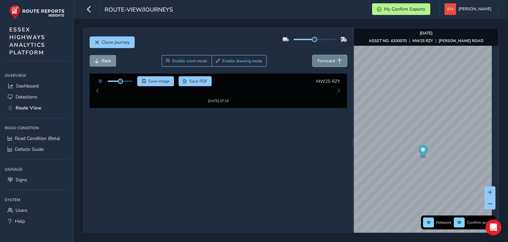
click at [313, 55] on button "Forward" at bounding box center [330, 61] width 34 height 12
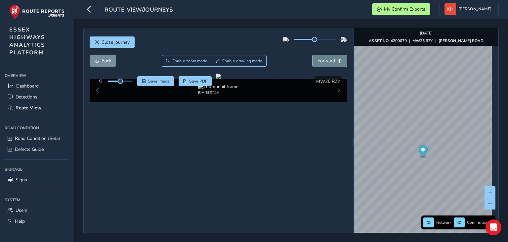
click at [313, 55] on button "Forward" at bounding box center [330, 61] width 34 height 12
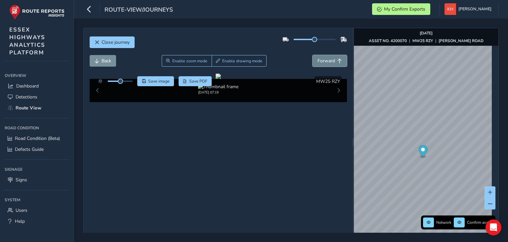
click at [313, 55] on button "Forward" at bounding box center [330, 61] width 34 height 12
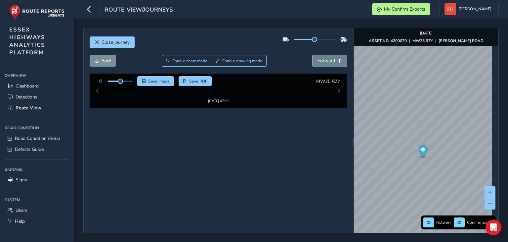
click at [313, 55] on button "Forward" at bounding box center [330, 61] width 34 height 12
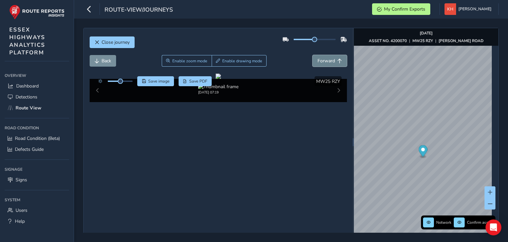
click at [313, 55] on button "Forward" at bounding box center [330, 61] width 34 height 12
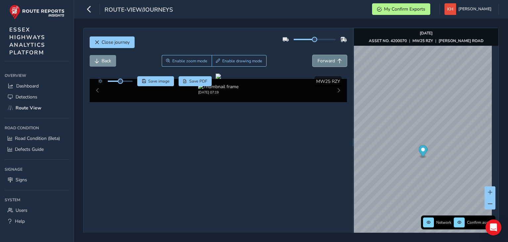
click at [313, 55] on button "Forward" at bounding box center [330, 61] width 34 height 12
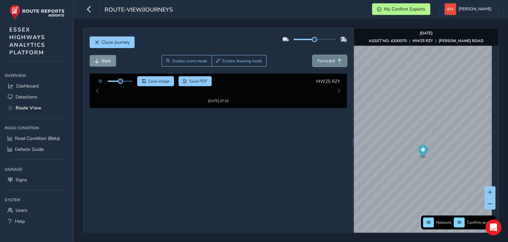
click at [313, 55] on button "Forward" at bounding box center [330, 61] width 34 height 12
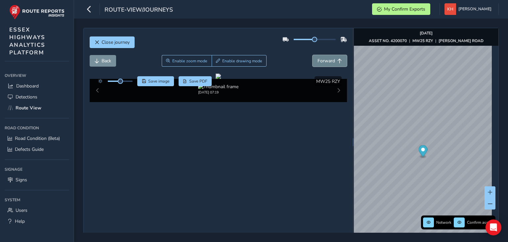
click at [313, 55] on button "Forward" at bounding box center [330, 61] width 34 height 12
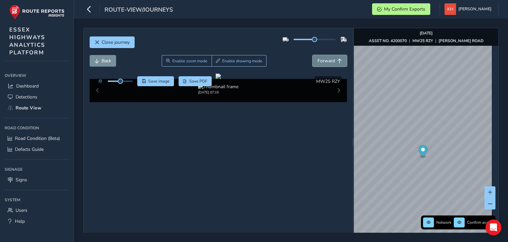
click at [313, 55] on button "Forward" at bounding box center [330, 61] width 34 height 12
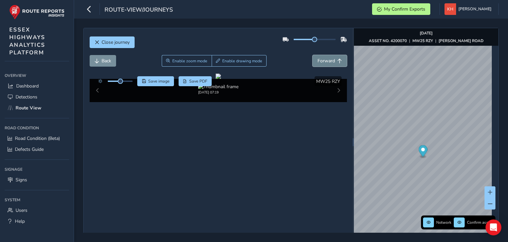
click at [313, 55] on button "Forward" at bounding box center [330, 61] width 34 height 12
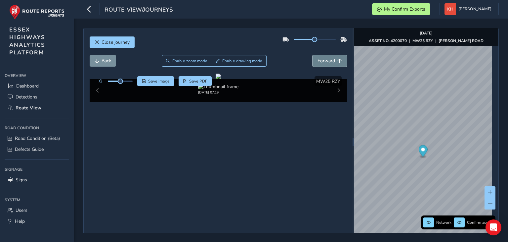
click at [313, 55] on button "Forward" at bounding box center [330, 61] width 34 height 12
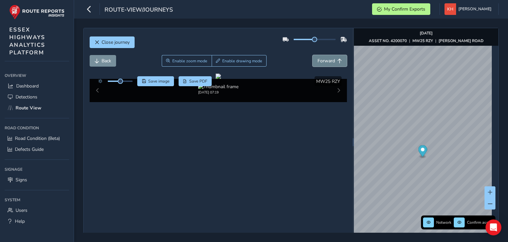
click at [313, 55] on button "Forward" at bounding box center [330, 61] width 34 height 12
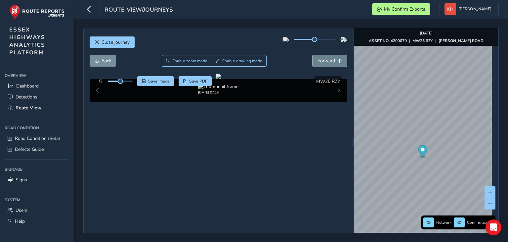
click at [313, 55] on button "Forward" at bounding box center [330, 61] width 34 height 12
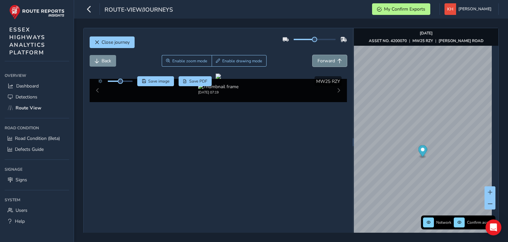
click at [313, 55] on button "Forward" at bounding box center [330, 61] width 34 height 12
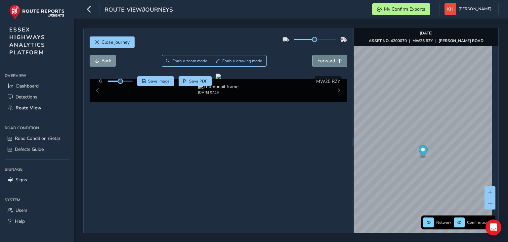
click at [313, 55] on button "Forward" at bounding box center [330, 61] width 34 height 12
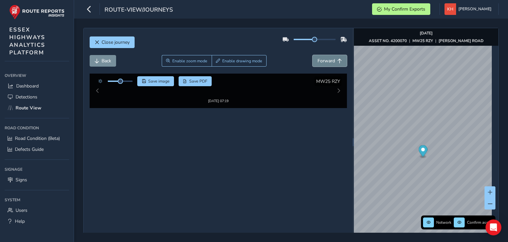
click at [313, 55] on button "Forward" at bounding box center [330, 61] width 34 height 12
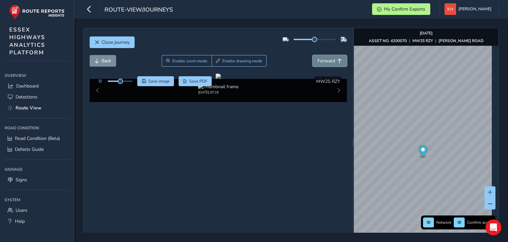
click at [313, 55] on button "Forward" at bounding box center [330, 61] width 34 height 12
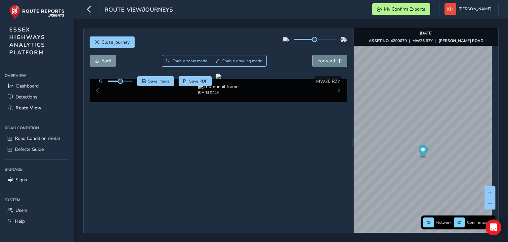
click at [313, 55] on button "Forward" at bounding box center [330, 61] width 34 height 12
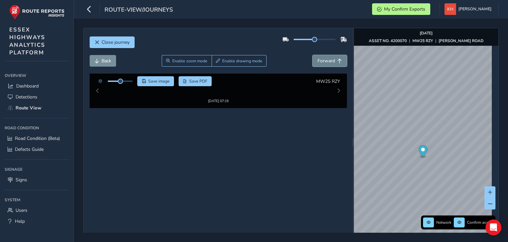
click at [313, 55] on button "Forward" at bounding box center [330, 61] width 34 height 12
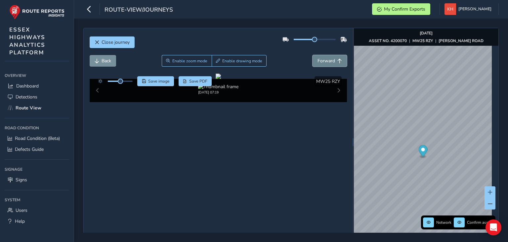
click at [313, 55] on button "Forward" at bounding box center [330, 61] width 34 height 12
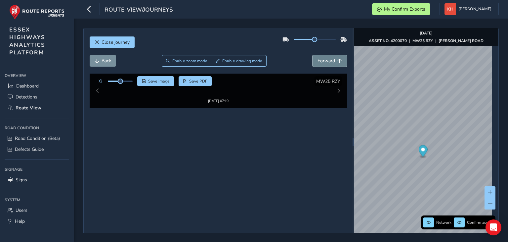
click at [313, 55] on button "Forward" at bounding box center [330, 61] width 34 height 12
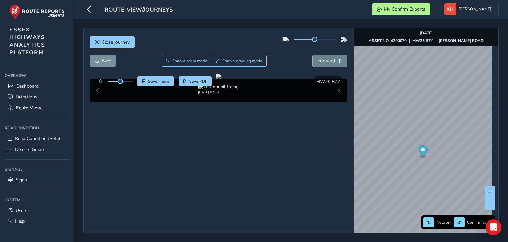
click at [313, 55] on button "Forward" at bounding box center [330, 61] width 34 height 12
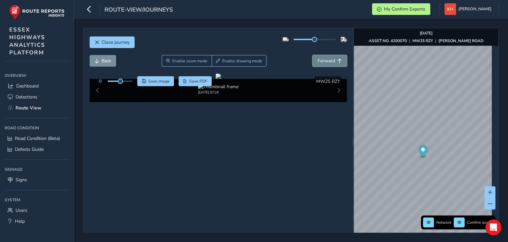
click at [313, 55] on button "Forward" at bounding box center [330, 61] width 34 height 12
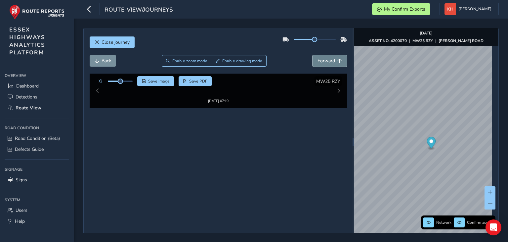
click at [313, 55] on button "Forward" at bounding box center [330, 61] width 34 height 12
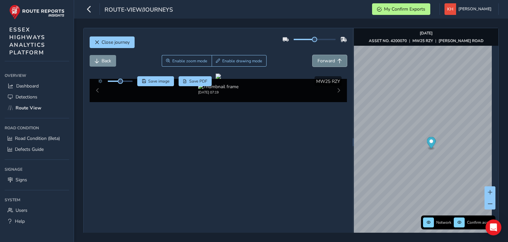
click at [313, 55] on button "Forward" at bounding box center [330, 61] width 34 height 12
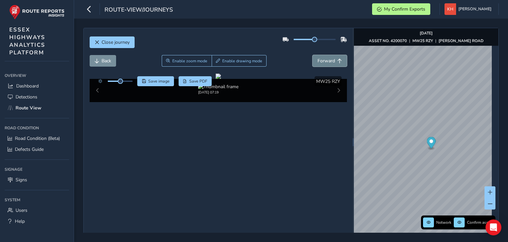
click at [313, 55] on button "Forward" at bounding box center [330, 61] width 34 height 12
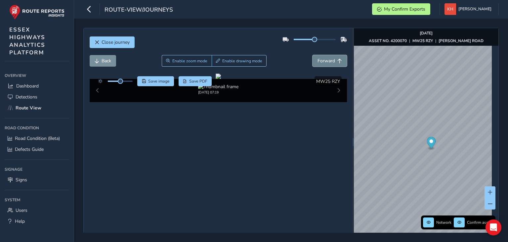
click at [313, 55] on button "Forward" at bounding box center [330, 61] width 34 height 12
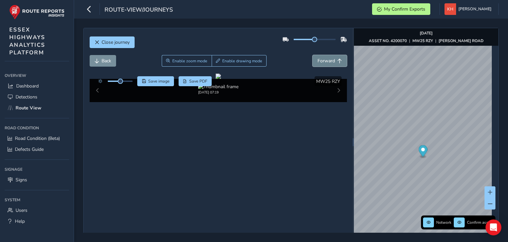
click at [313, 55] on button "Forward" at bounding box center [330, 61] width 34 height 12
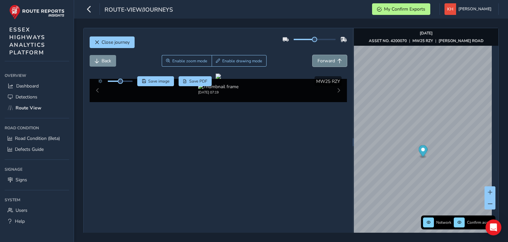
click at [313, 55] on button "Forward" at bounding box center [330, 61] width 34 height 12
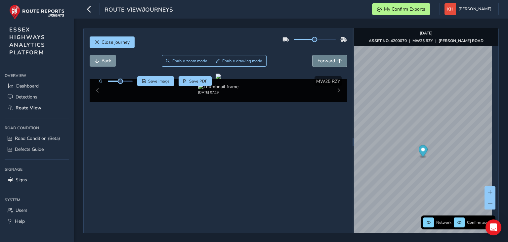
click at [313, 55] on button "Forward" at bounding box center [330, 61] width 34 height 12
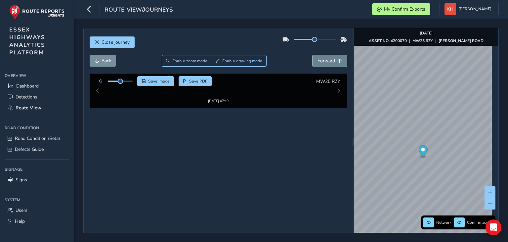
click at [313, 55] on button "Forward" at bounding box center [330, 61] width 34 height 12
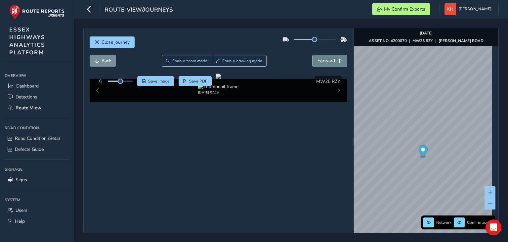
click at [313, 55] on button "Forward" at bounding box center [330, 61] width 34 height 12
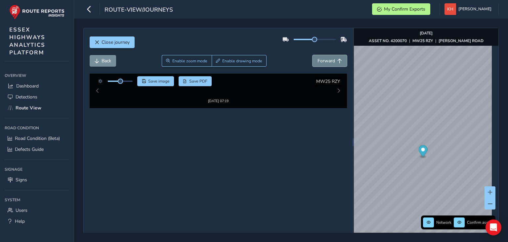
click at [313, 55] on button "Forward" at bounding box center [330, 61] width 34 height 12
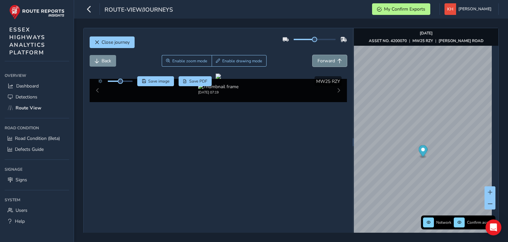
click at [313, 55] on button "Forward" at bounding box center [330, 61] width 34 height 12
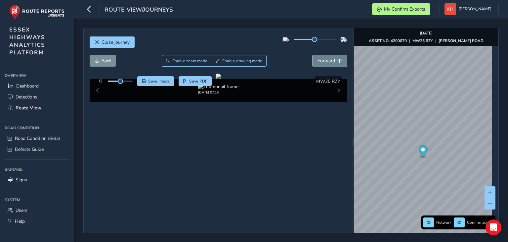
click at [313, 55] on button "Forward" at bounding box center [330, 61] width 34 height 12
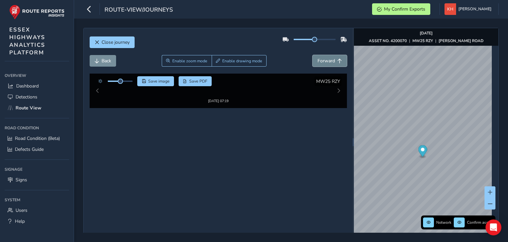
click at [313, 55] on button "Forward" at bounding box center [330, 61] width 34 height 12
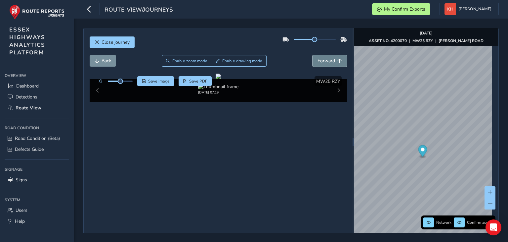
click
